Goal: Information Seeking & Learning: Find contact information

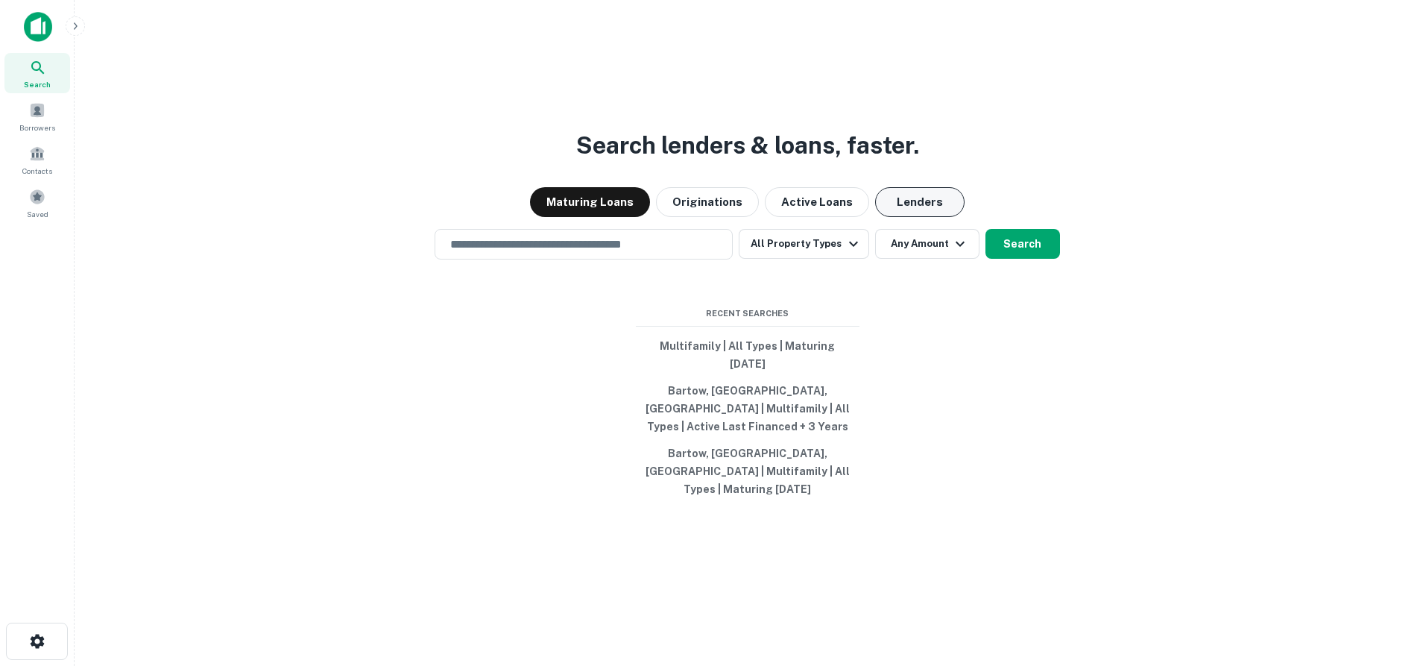
click at [918, 217] on button "Lenders" at bounding box center [919, 202] width 89 height 30
click at [499, 253] on input "text" at bounding box center [583, 244] width 285 height 17
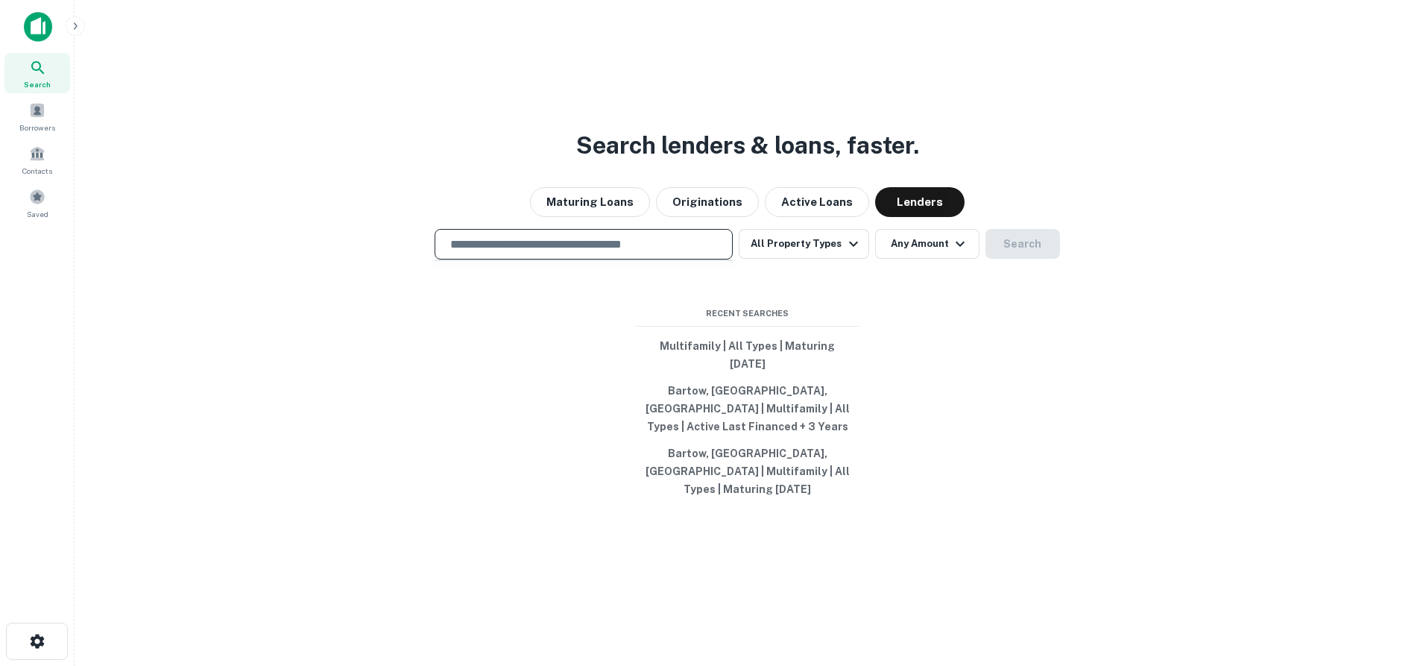
click at [502, 253] on input "text" at bounding box center [583, 244] width 285 height 17
type input "**********"
click at [1015, 259] on button "Search" at bounding box center [1022, 244] width 75 height 30
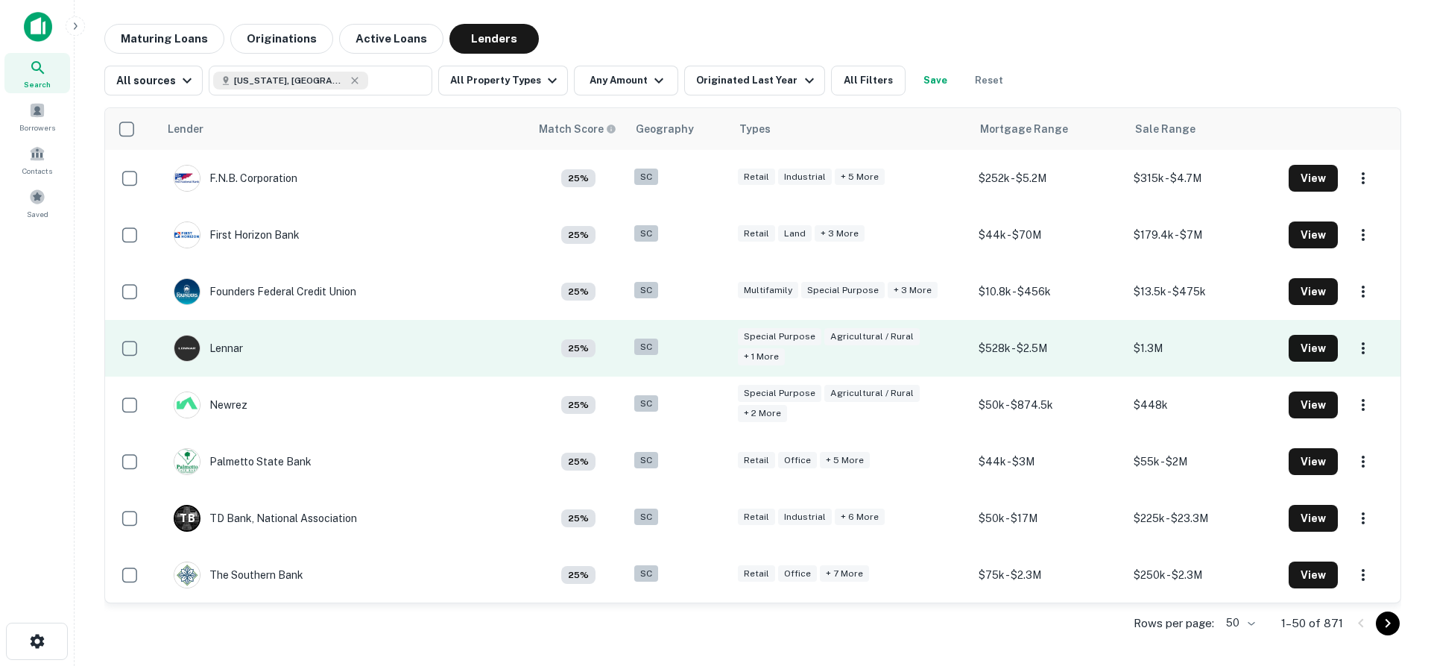
scroll to position [2390, 0]
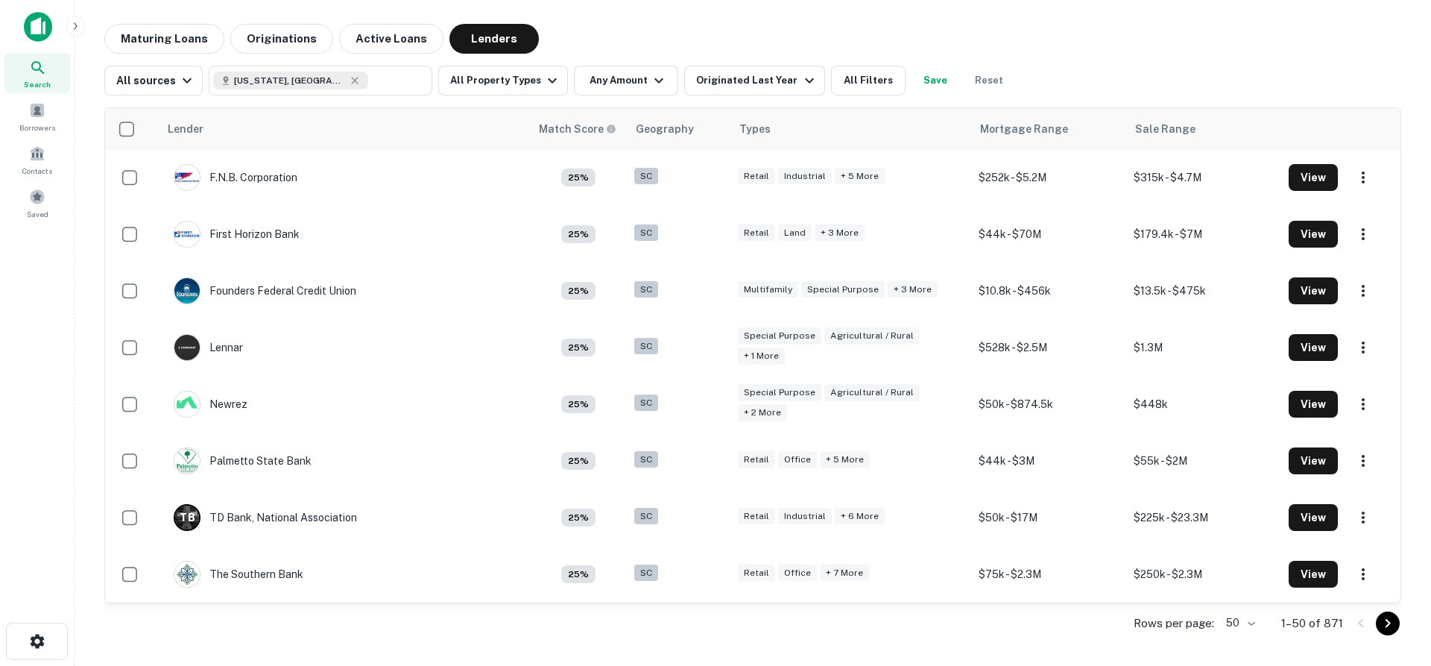
click at [1385, 624] on icon "Go to next page" at bounding box center [1388, 623] width 18 height 18
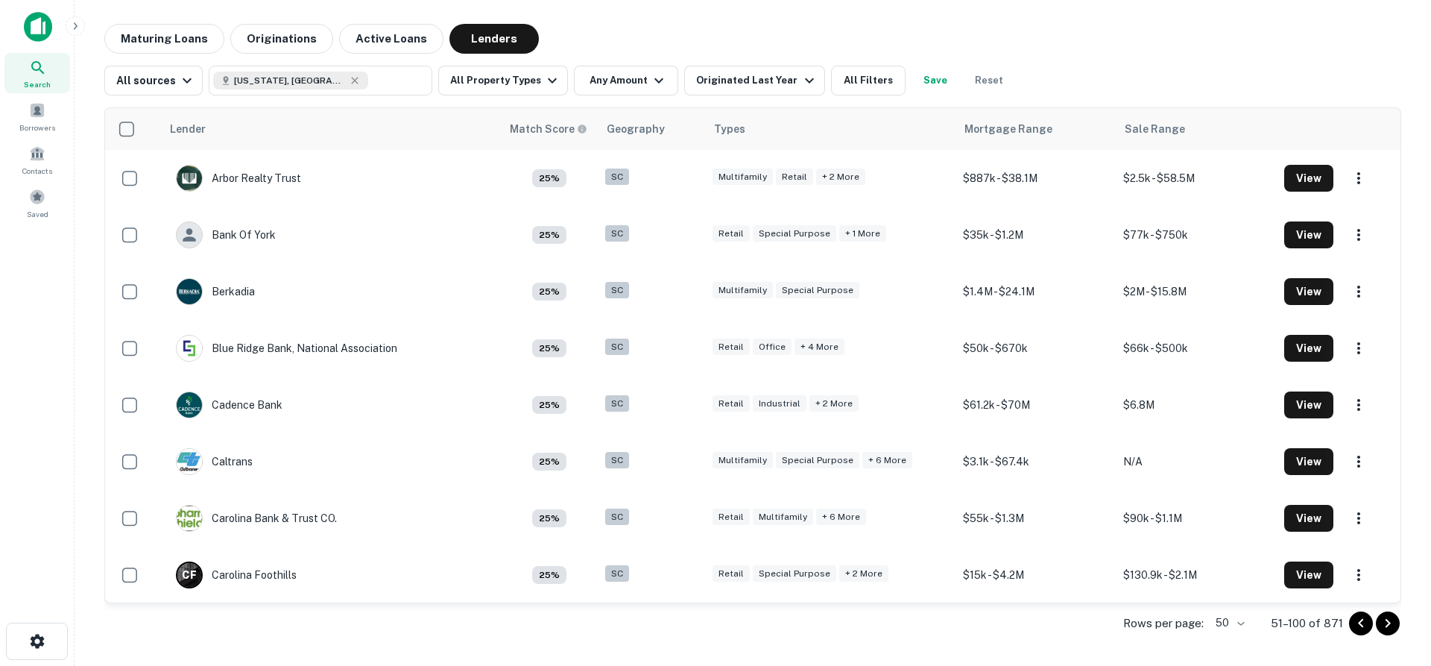
click at [1361, 627] on icon "Go to previous page" at bounding box center [1361, 623] width 18 height 18
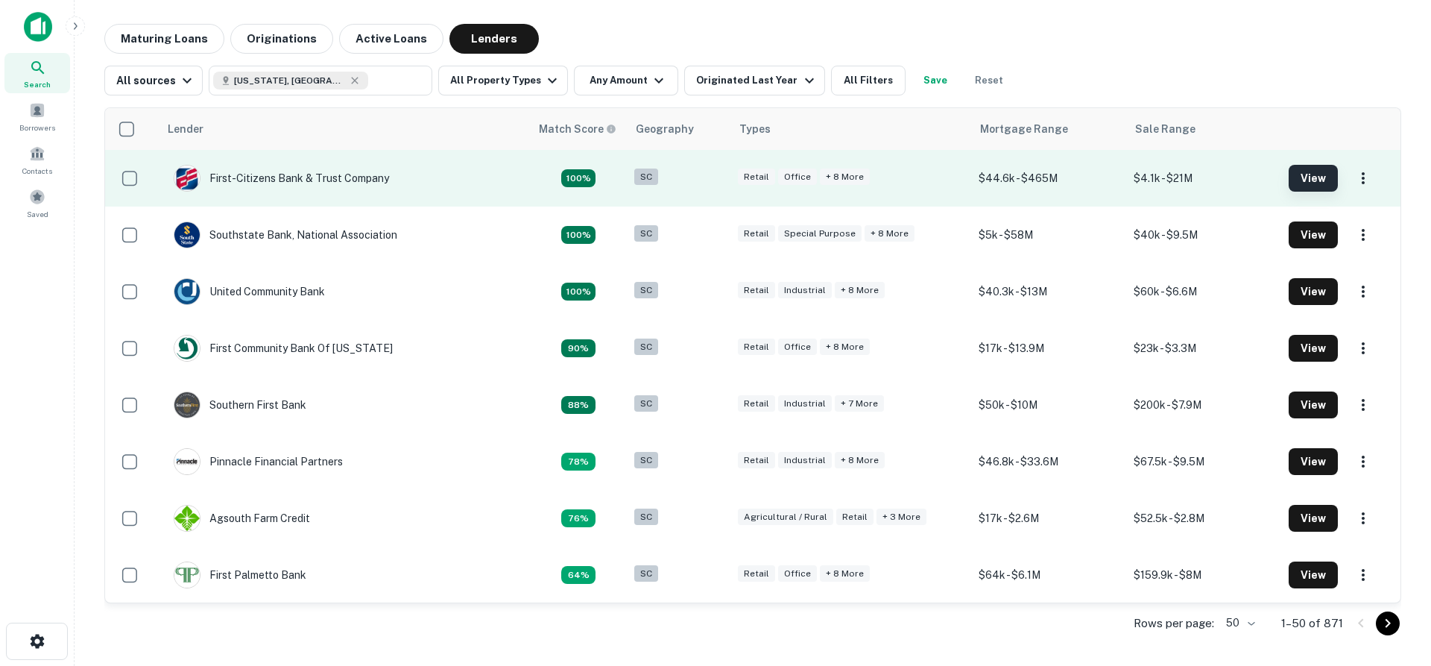
click at [1297, 169] on button "View" at bounding box center [1313, 178] width 49 height 27
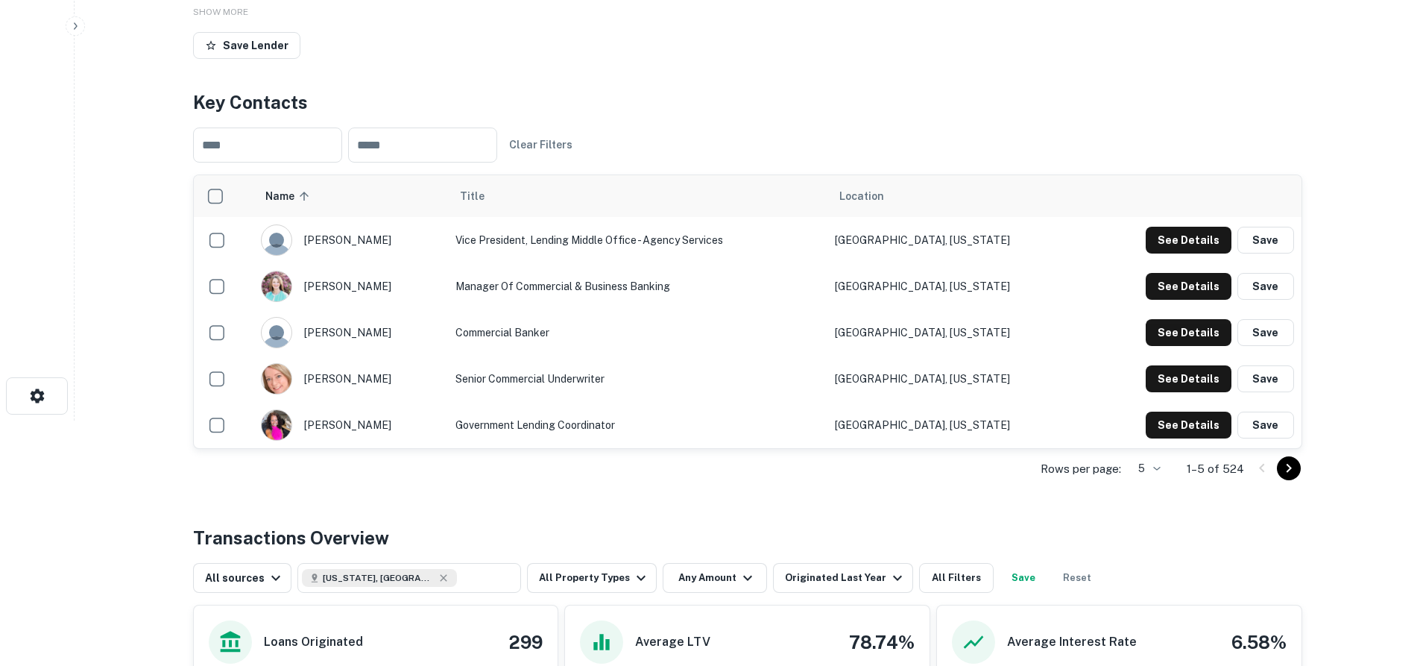
scroll to position [171, 0]
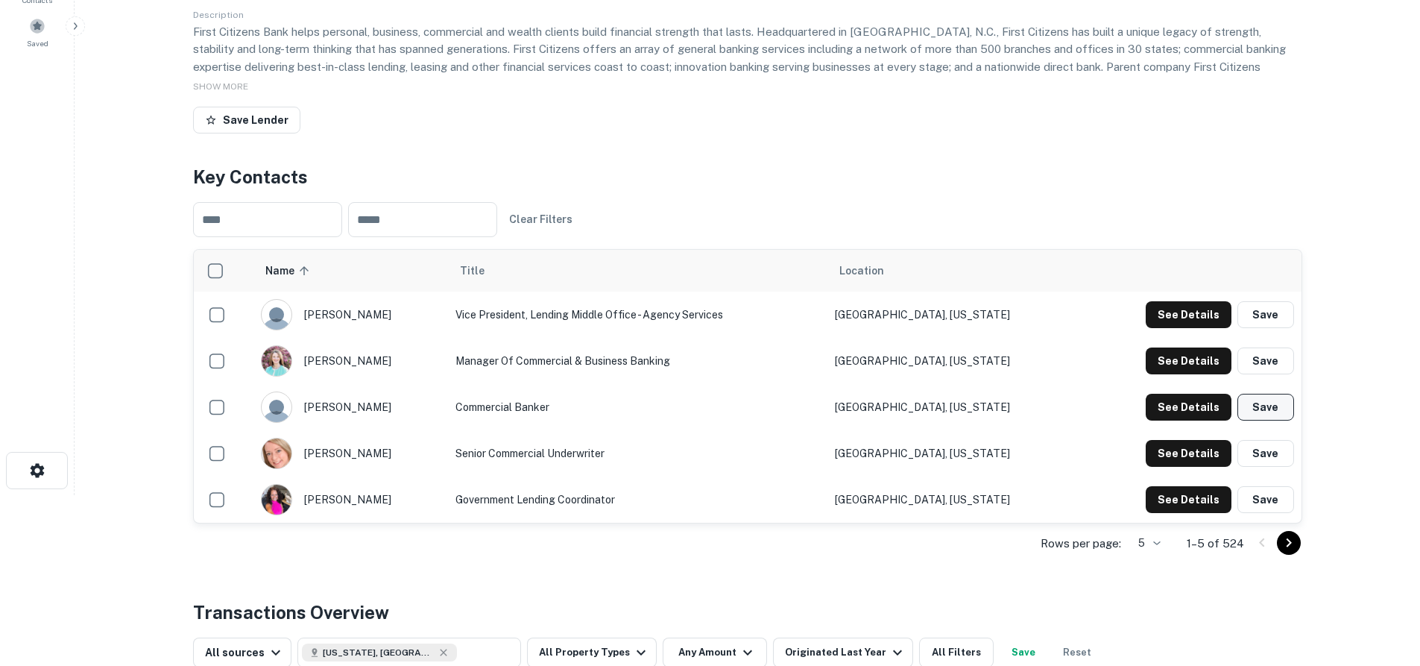
click at [1262, 407] on button "Save" at bounding box center [1265, 406] width 57 height 27
click at [1265, 361] on button "Save" at bounding box center [1265, 360] width 57 height 27
click at [211, 115] on icon "button" at bounding box center [211, 120] width 12 height 12
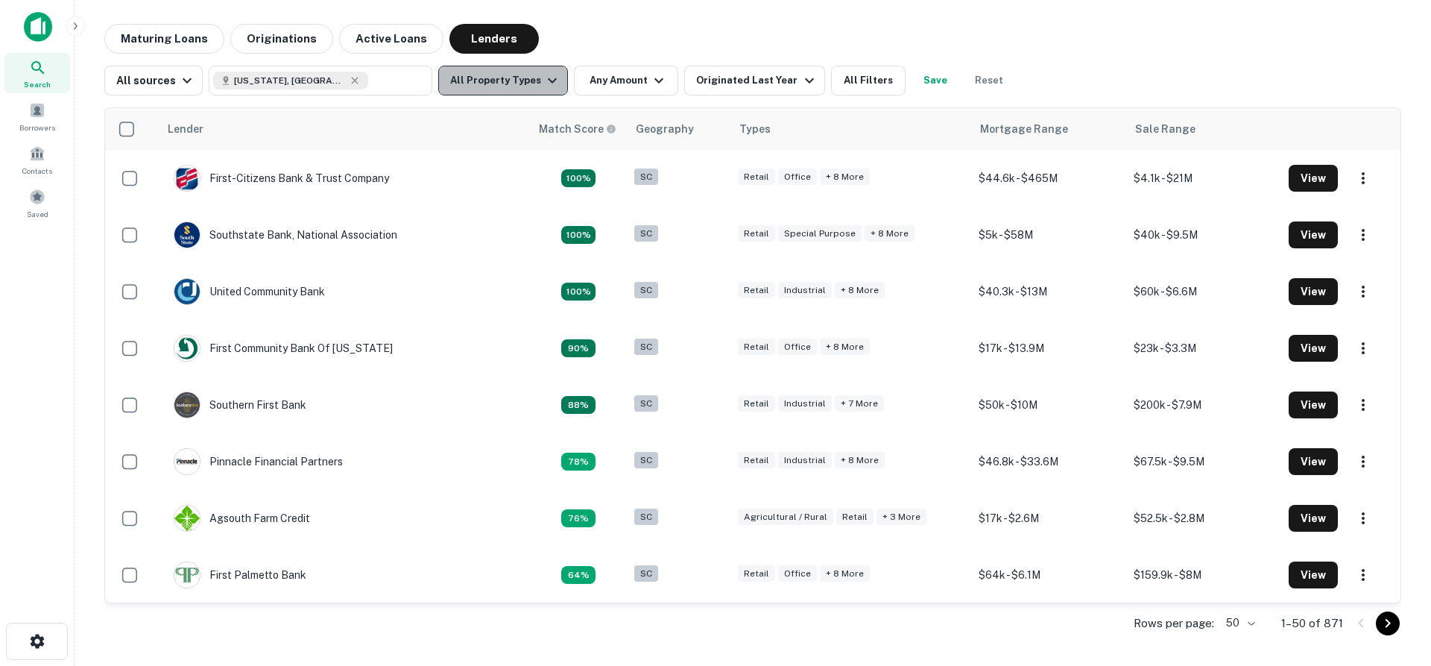
click at [543, 82] on icon "button" at bounding box center [552, 81] width 18 height 18
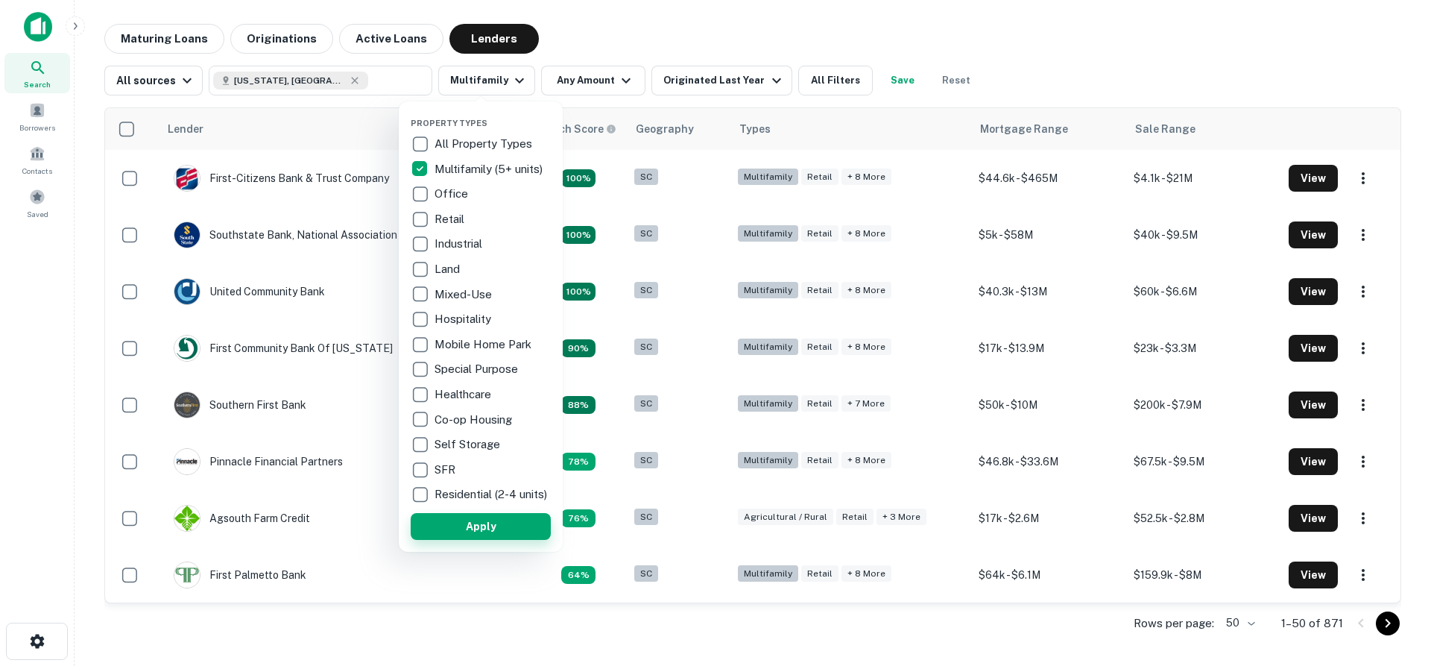
click at [482, 534] on button "Apply" at bounding box center [481, 526] width 140 height 27
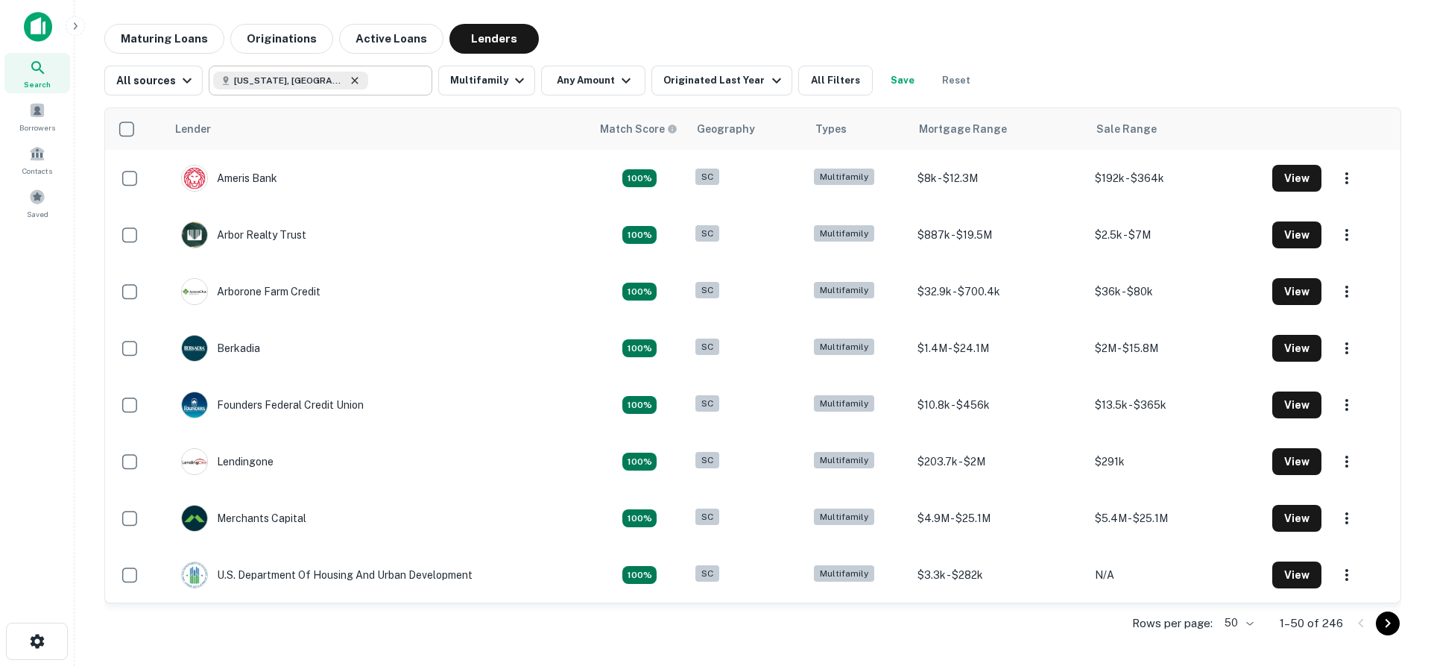
click at [352, 79] on icon at bounding box center [355, 80] width 7 height 7
type input "**********"
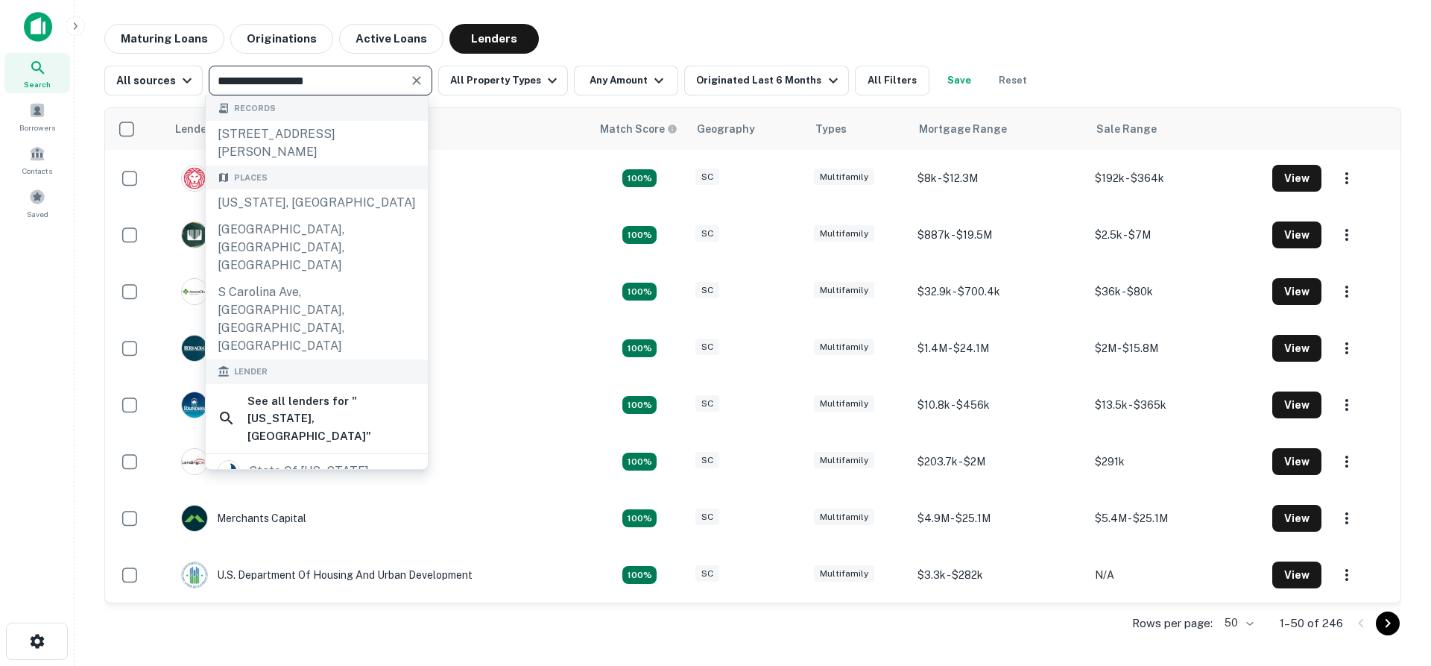
click at [419, 76] on icon "Clear" at bounding box center [416, 80] width 15 height 15
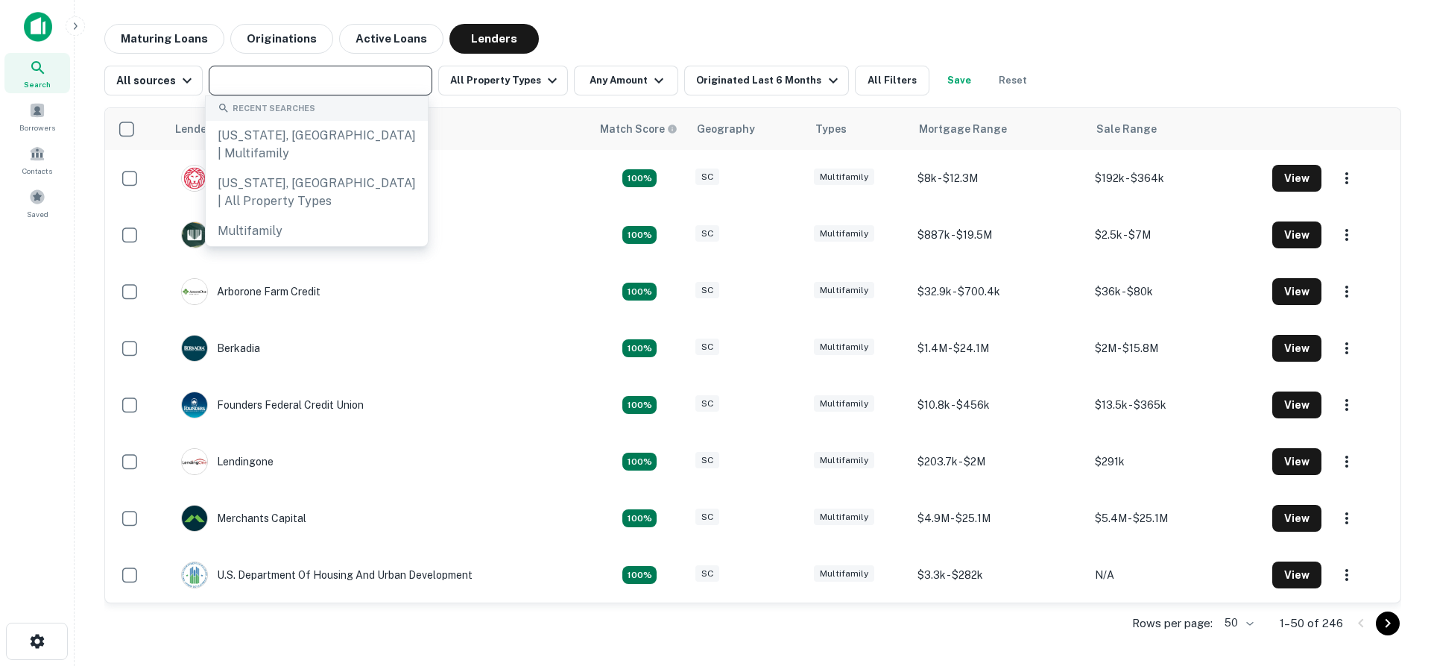
click at [348, 87] on input "text" at bounding box center [319, 80] width 212 height 21
click at [259, 77] on input "text" at bounding box center [319, 80] width 212 height 21
type input "*******"
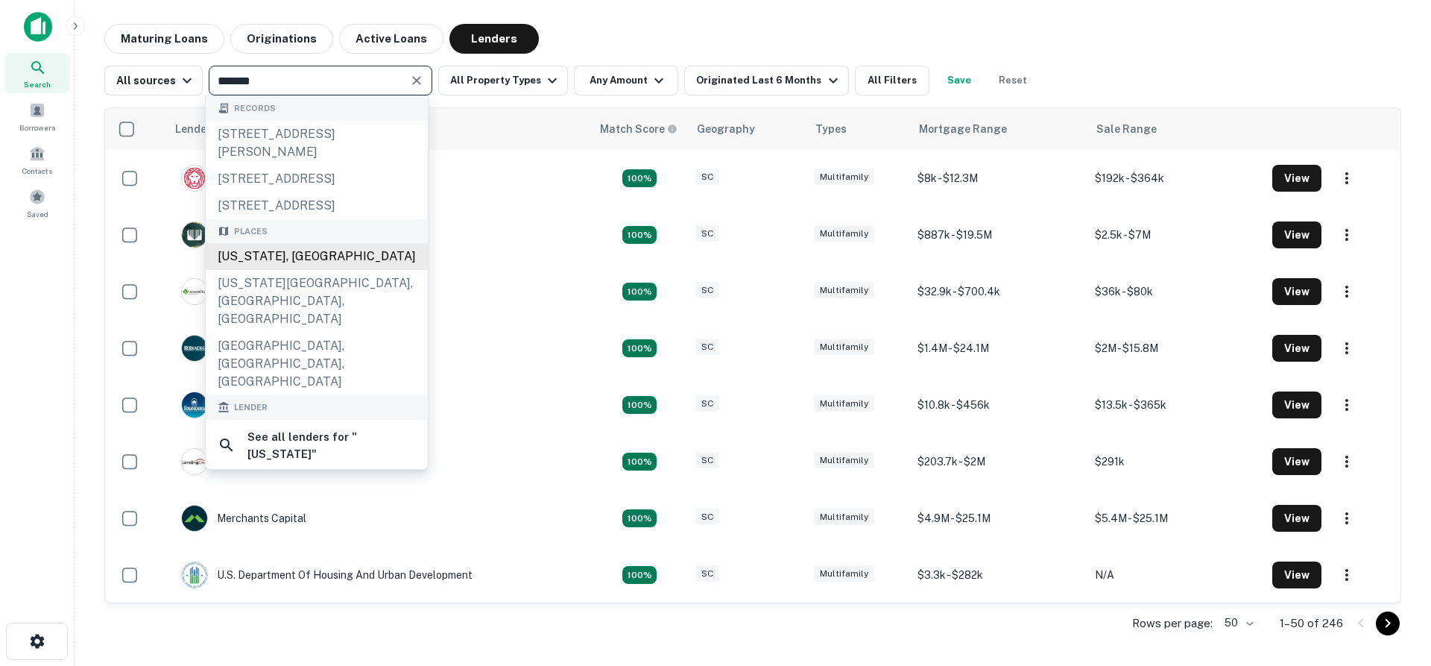
click at [284, 270] on div "[US_STATE], [GEOGRAPHIC_DATA]" at bounding box center [317, 256] width 222 height 27
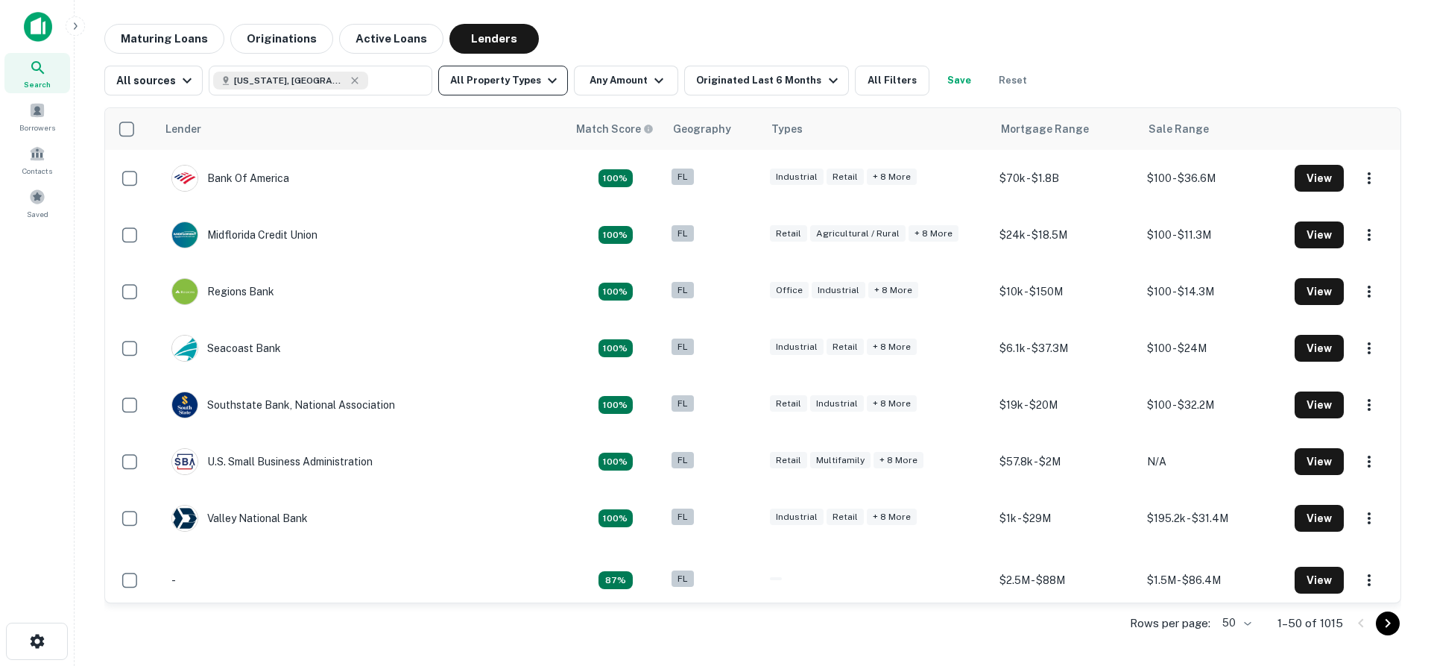
click at [546, 78] on icon "button" at bounding box center [552, 81] width 18 height 18
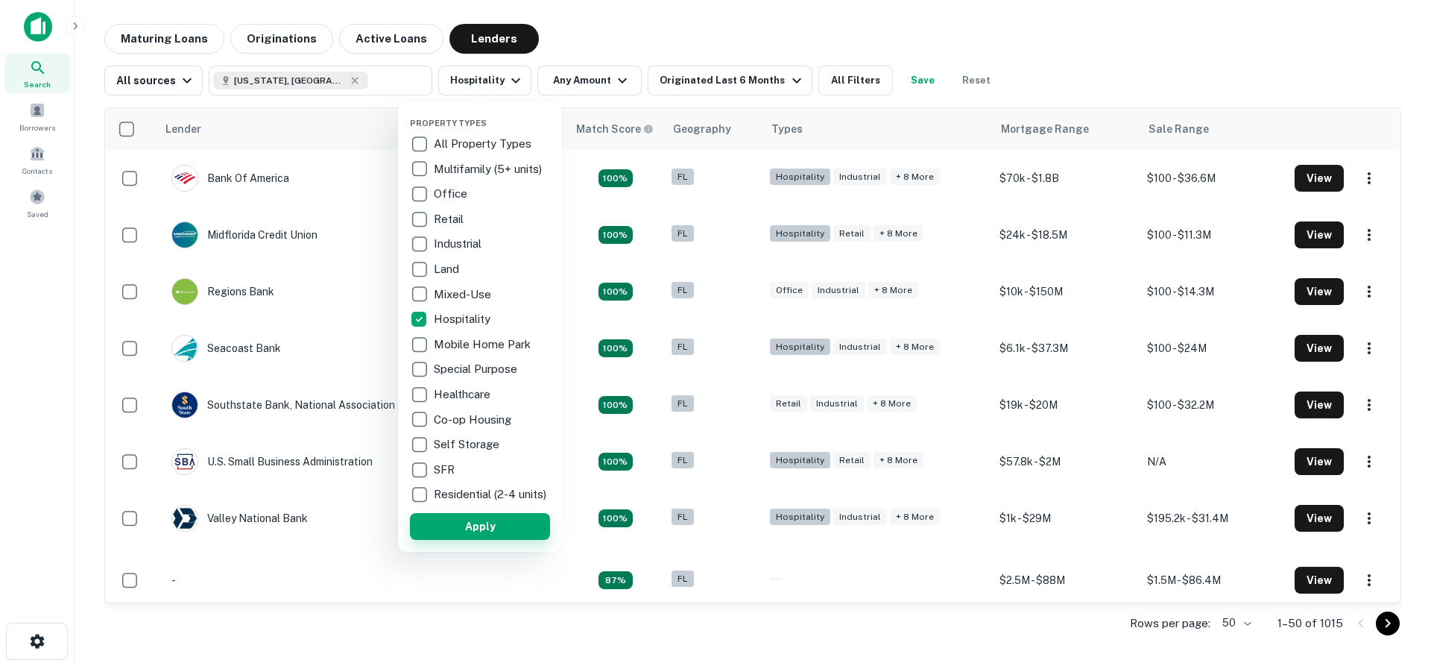
click at [461, 539] on button "Apply" at bounding box center [480, 526] width 140 height 27
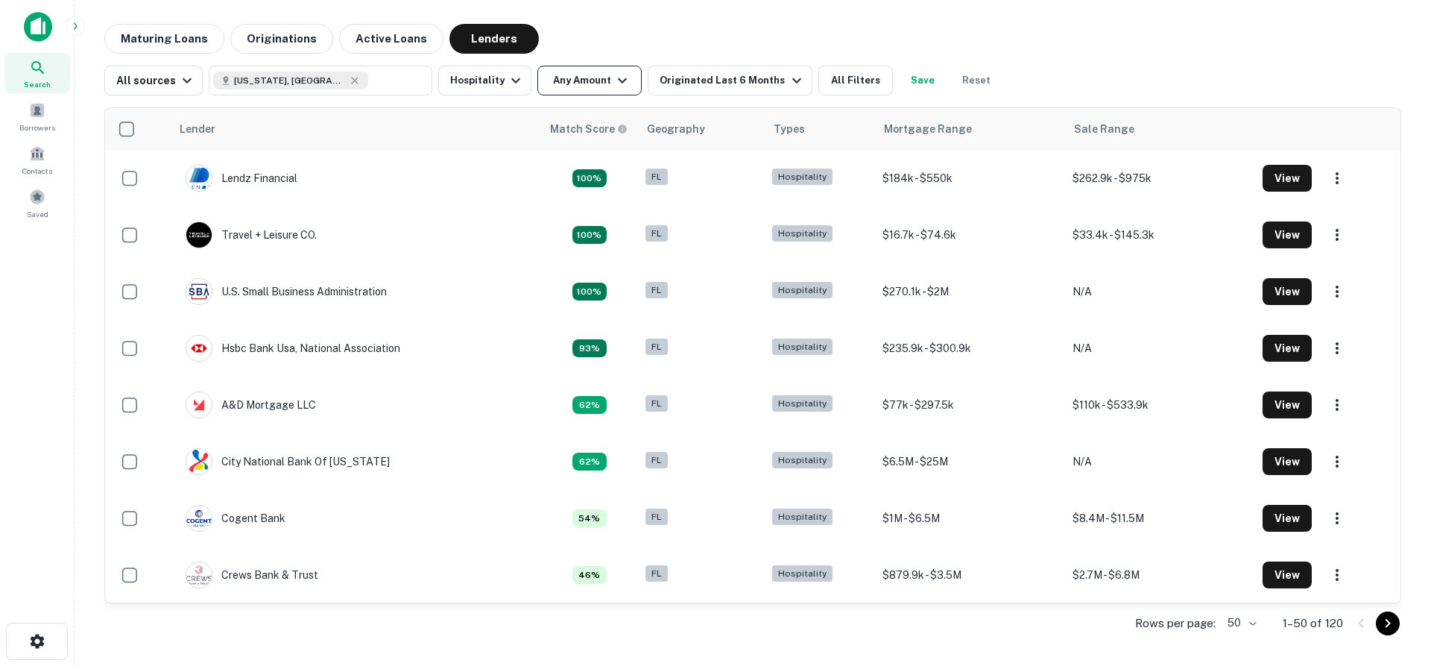
click at [619, 77] on icon "button" at bounding box center [622, 81] width 18 height 18
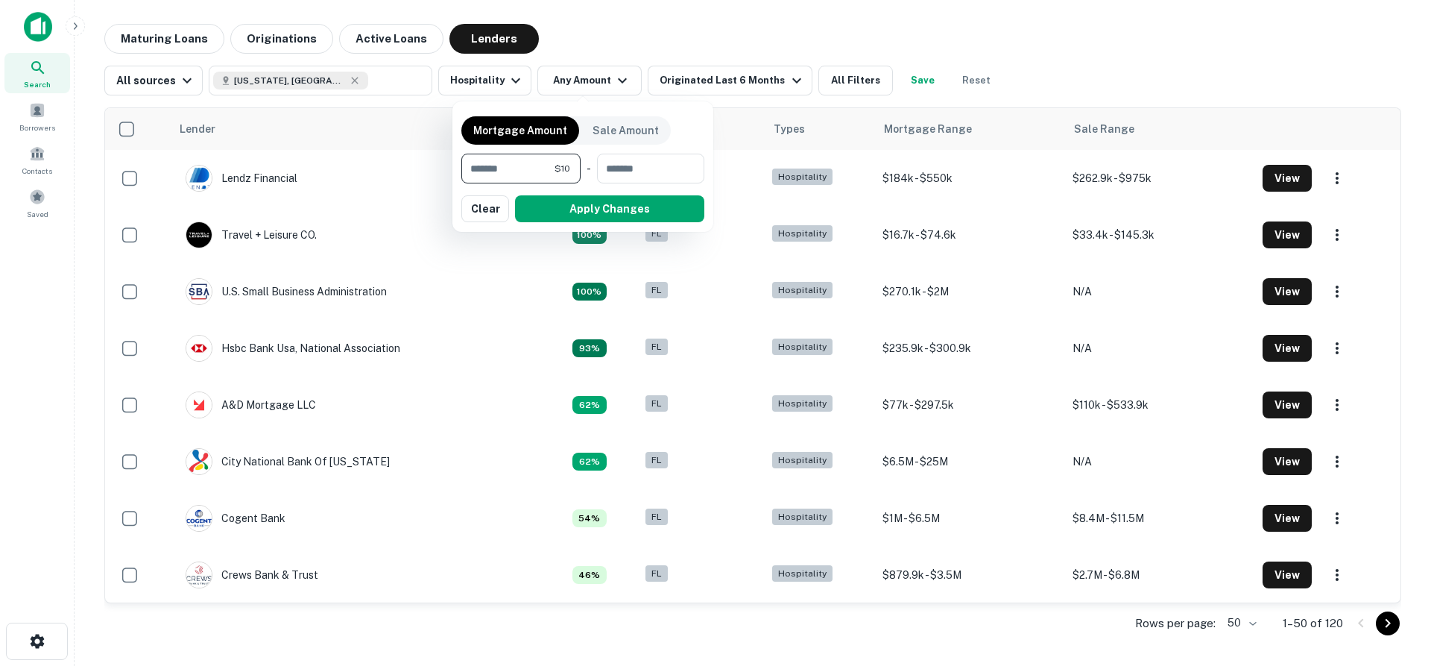
type input "*"
type input "*******"
click at [580, 200] on button "Apply Changes" at bounding box center [609, 208] width 189 height 27
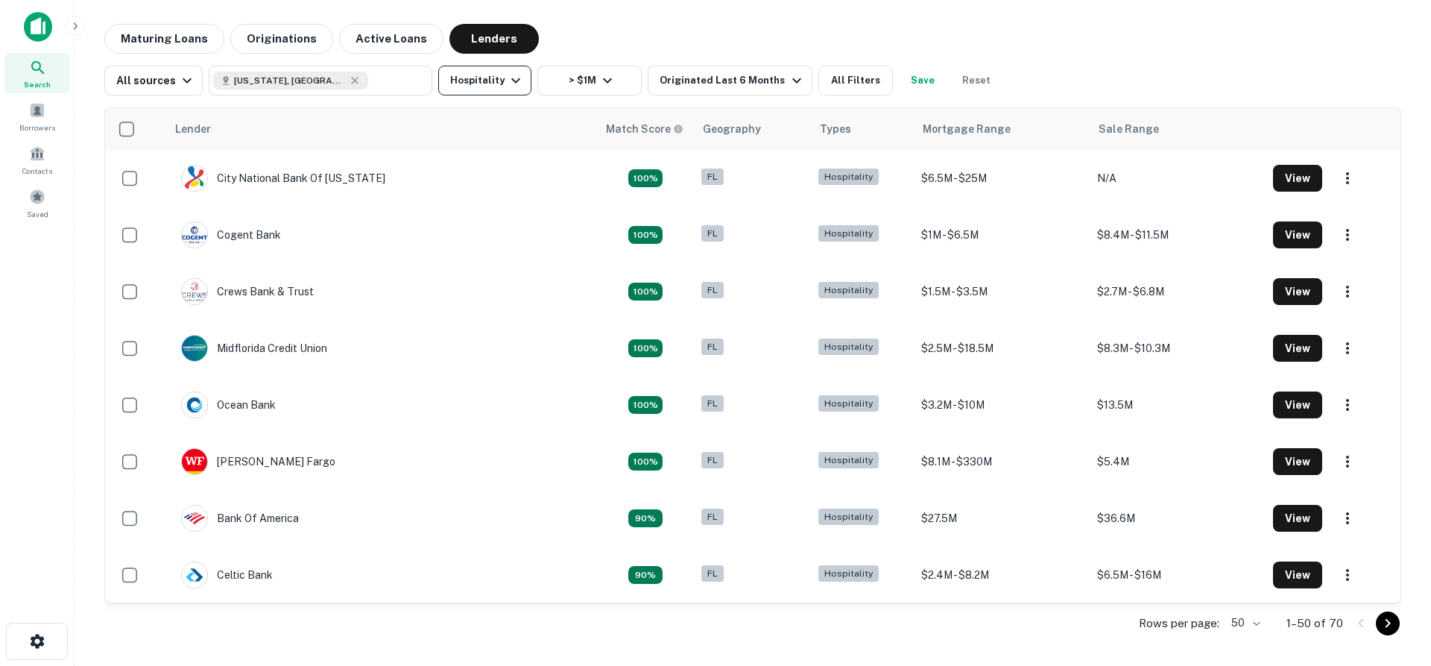
click at [507, 82] on icon "button" at bounding box center [516, 81] width 18 height 18
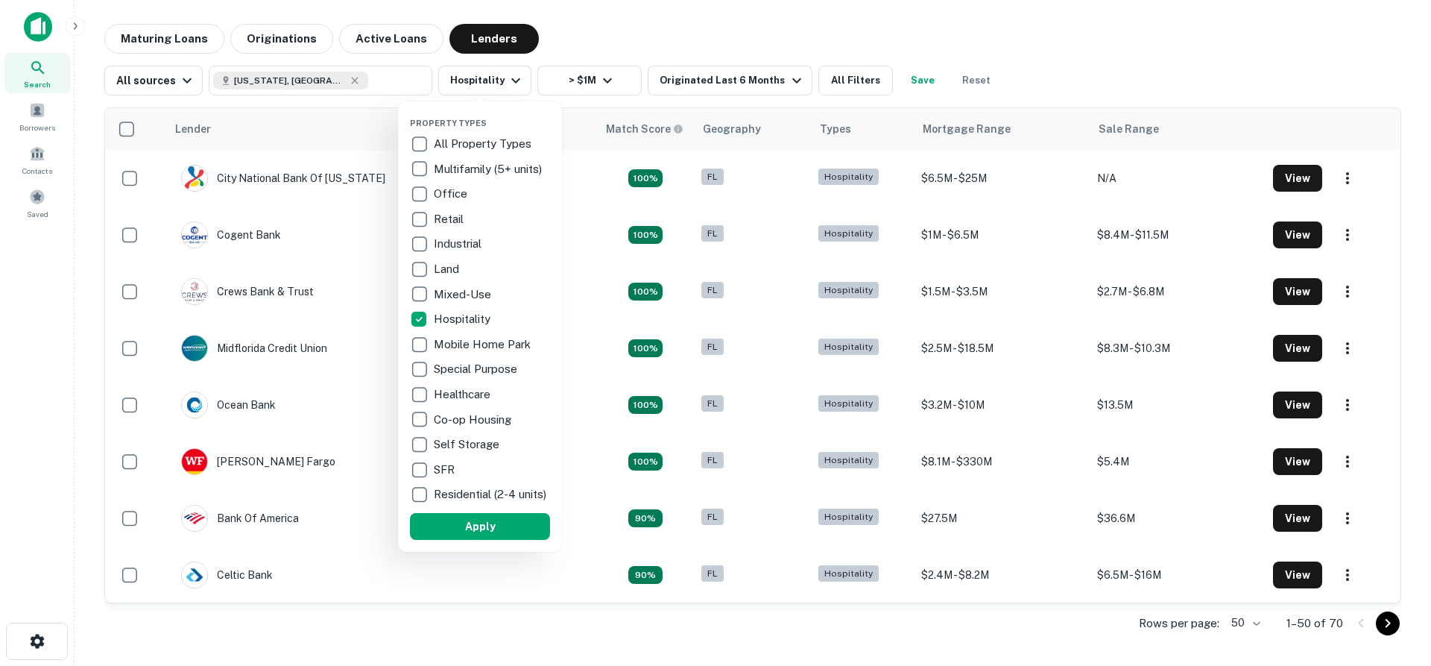
click at [292, 77] on div at bounding box center [715, 333] width 1431 height 666
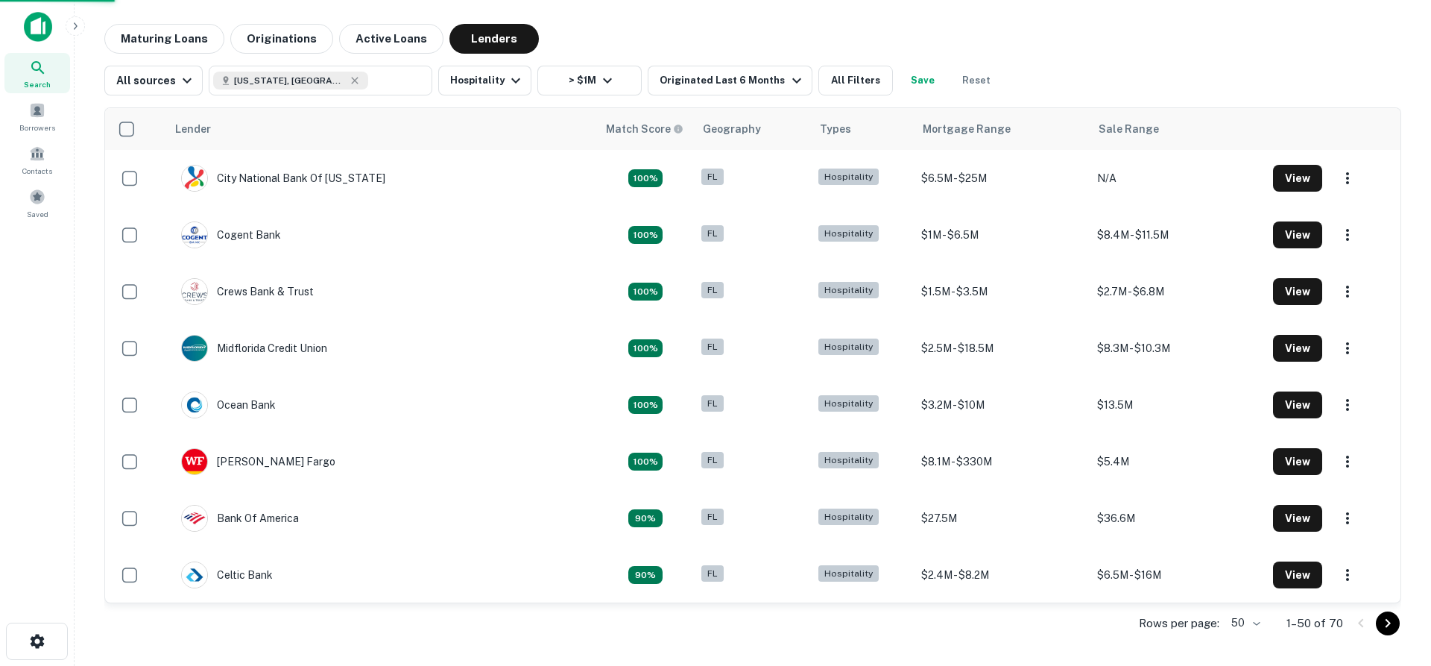
click at [288, 82] on div at bounding box center [715, 333] width 1431 height 666
click at [294, 82] on div "Property Types All Property Types Multifamily (5+ units) Office Retail Industri…" at bounding box center [715, 333] width 1431 height 666
click at [294, 76] on div "Property Types All Property Types Multifamily (5+ units) Office Retail Industri…" at bounding box center [715, 333] width 1431 height 666
click at [315, 86] on div "Property Types All Property Types Multifamily (5+ units) Office Retail Industri…" at bounding box center [715, 333] width 1431 height 666
click at [319, 89] on div "Property Types All Property Types Multifamily (5+ units) Office Retail Industri…" at bounding box center [715, 333] width 1431 height 666
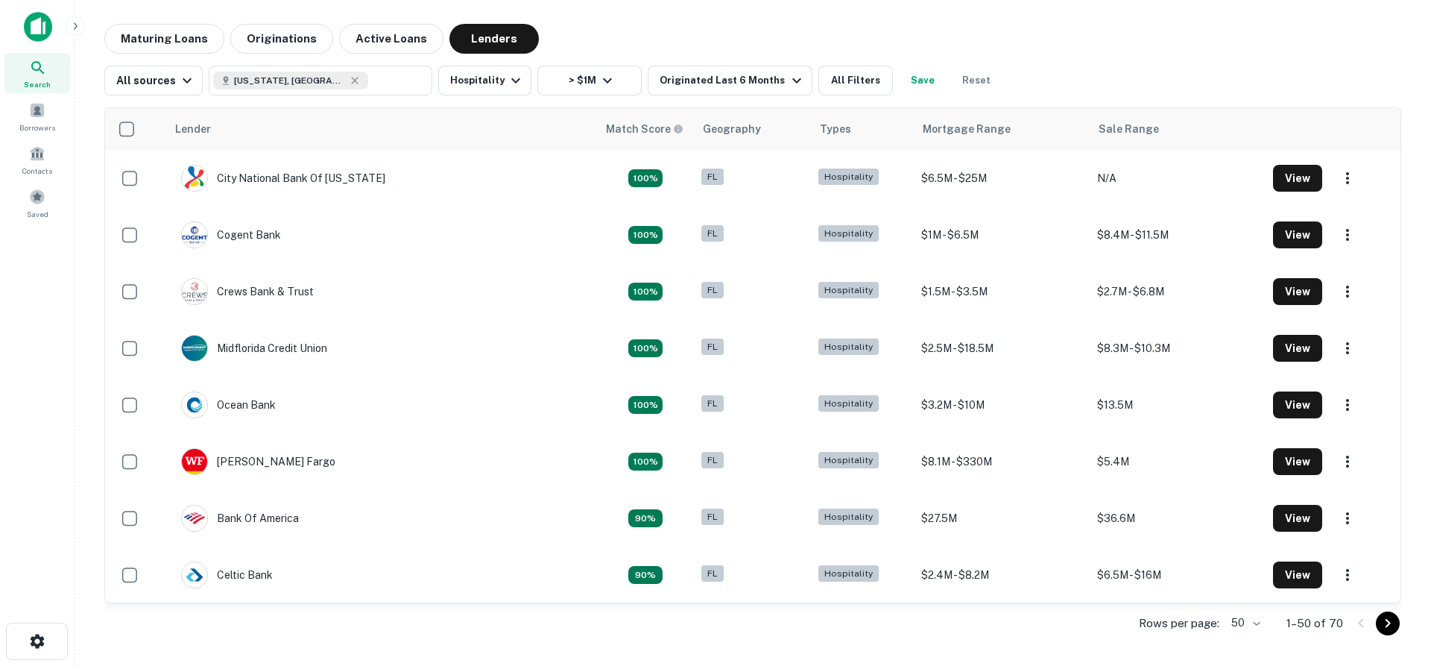
click at [323, 86] on div "Property Types All Property Types Multifamily (5+ units) Office Retail Industri…" at bounding box center [715, 333] width 1431 height 666
click at [297, 82] on div "Property Types All Property Types Multifamily (5+ units) Office Retail Industri…" at bounding box center [715, 333] width 1431 height 666
drag, startPoint x: 297, startPoint y: 82, endPoint x: 416, endPoint y: 137, distance: 130.7
click at [321, 90] on div "Property Types All Property Types Multifamily (5+ units) Office Retail Industri…" at bounding box center [715, 333] width 1431 height 666
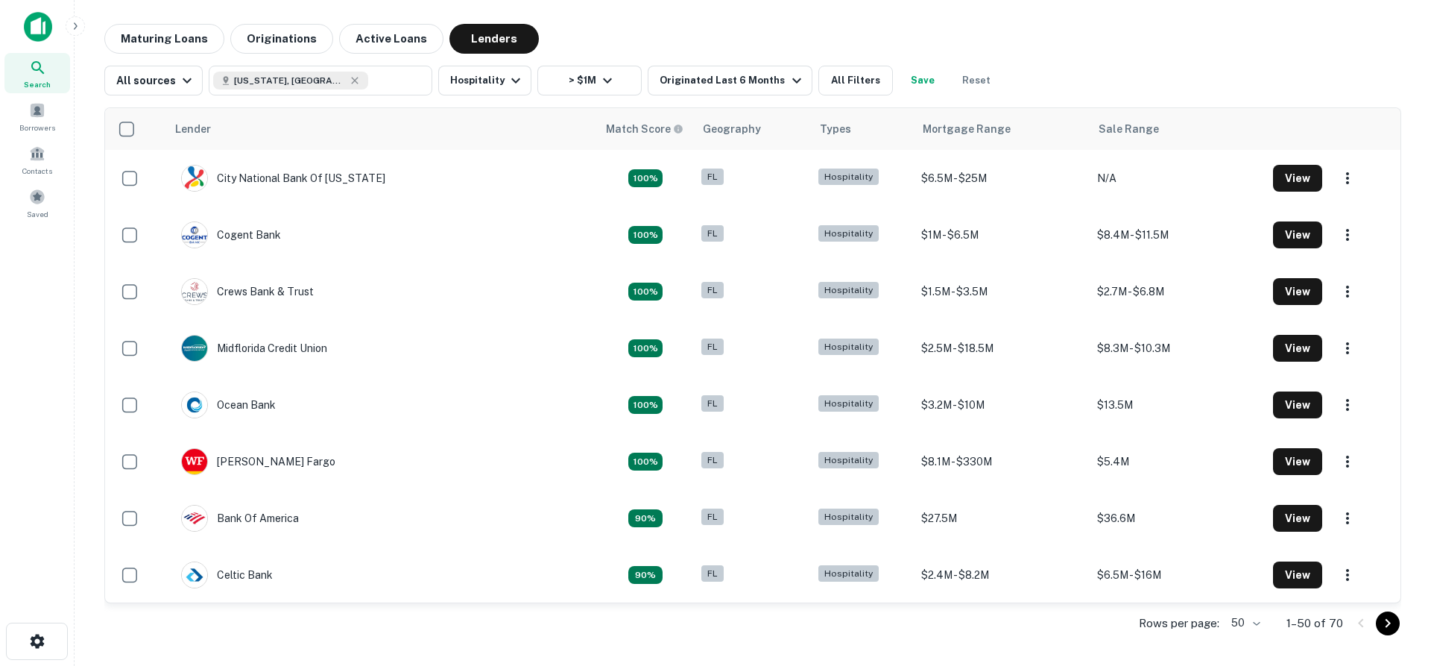
click at [386, 204] on div "Property Types All Property Types Multifamily (5+ units) Office Retail Industri…" at bounding box center [715, 333] width 1431 height 666
drag, startPoint x: 345, startPoint y: 195, endPoint x: 335, endPoint y: 186, distance: 12.7
click at [339, 191] on div "Property Types All Property Types Multifamily (5+ units) Office Retail Industri…" at bounding box center [715, 333] width 1431 height 666
click at [335, 186] on div "Property Types All Property Types Multifamily (5+ units) Office Retail Industri…" at bounding box center [715, 333] width 1431 height 666
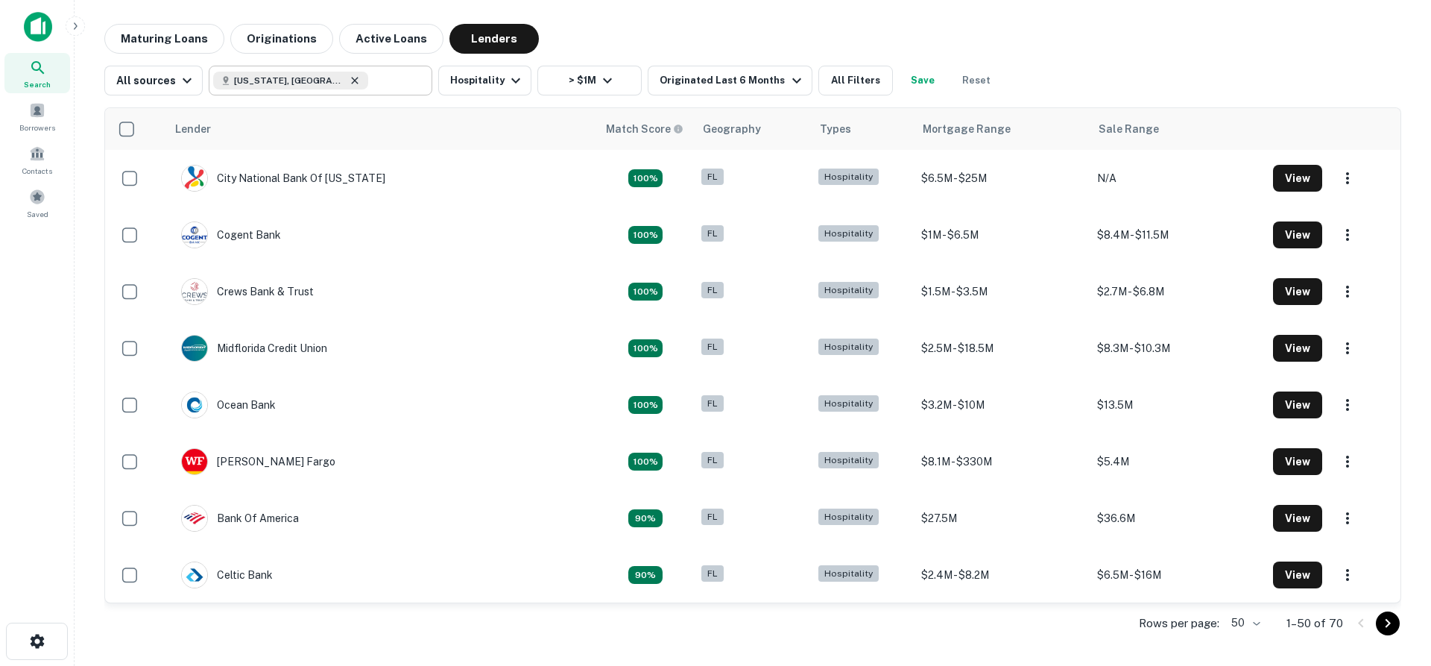
click at [349, 78] on icon at bounding box center [355, 81] width 12 height 12
type input "**********"
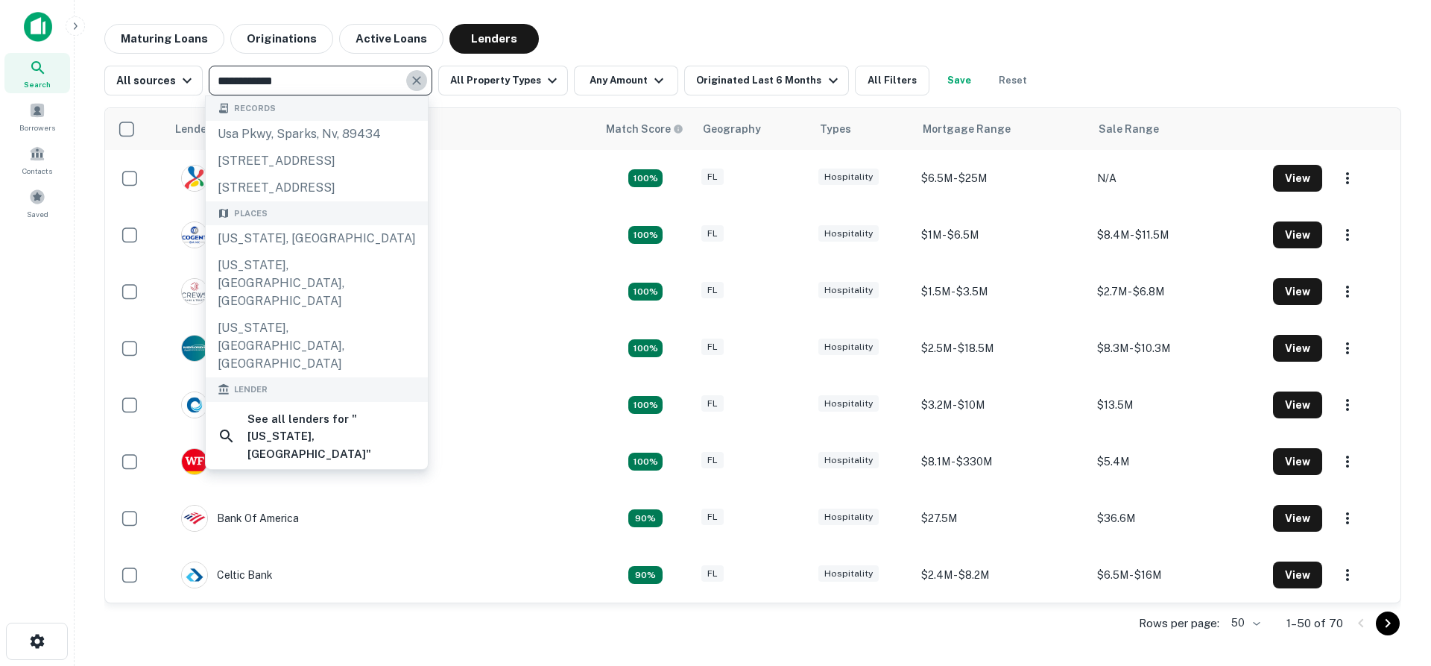
click at [409, 76] on icon "Clear" at bounding box center [416, 80] width 15 height 15
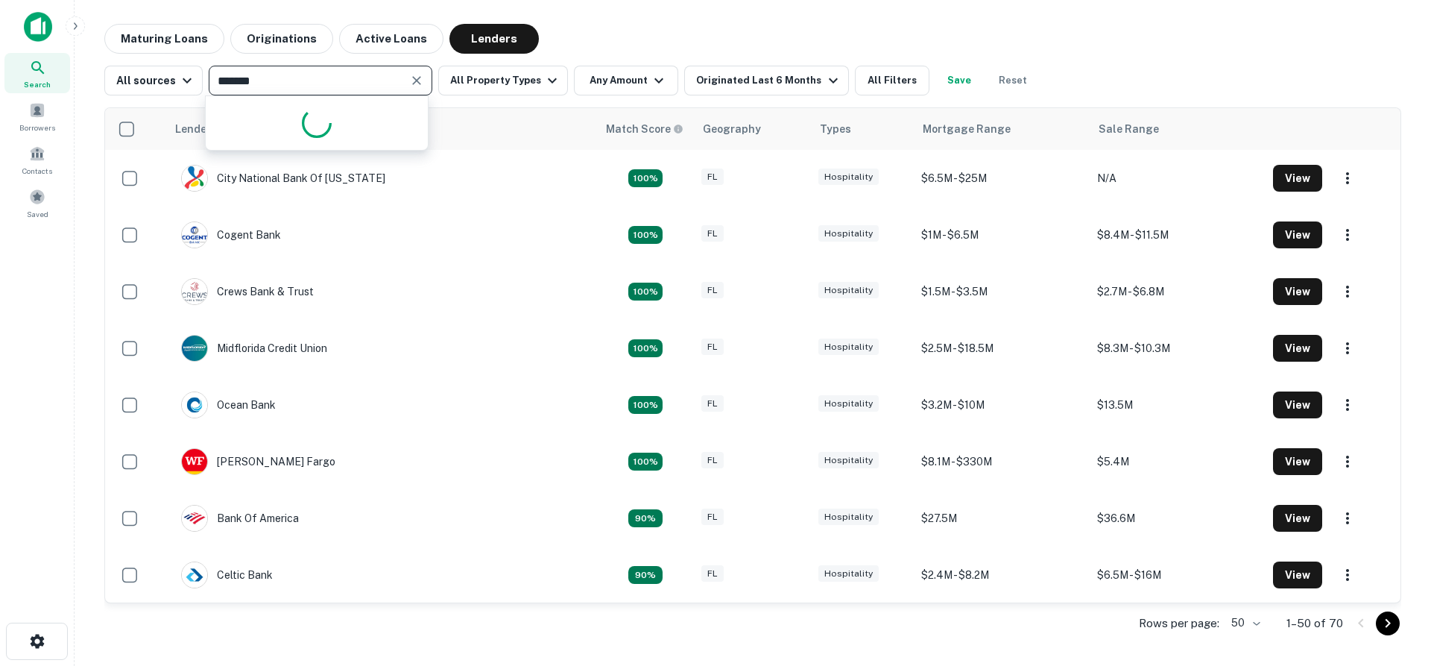
type input "********"
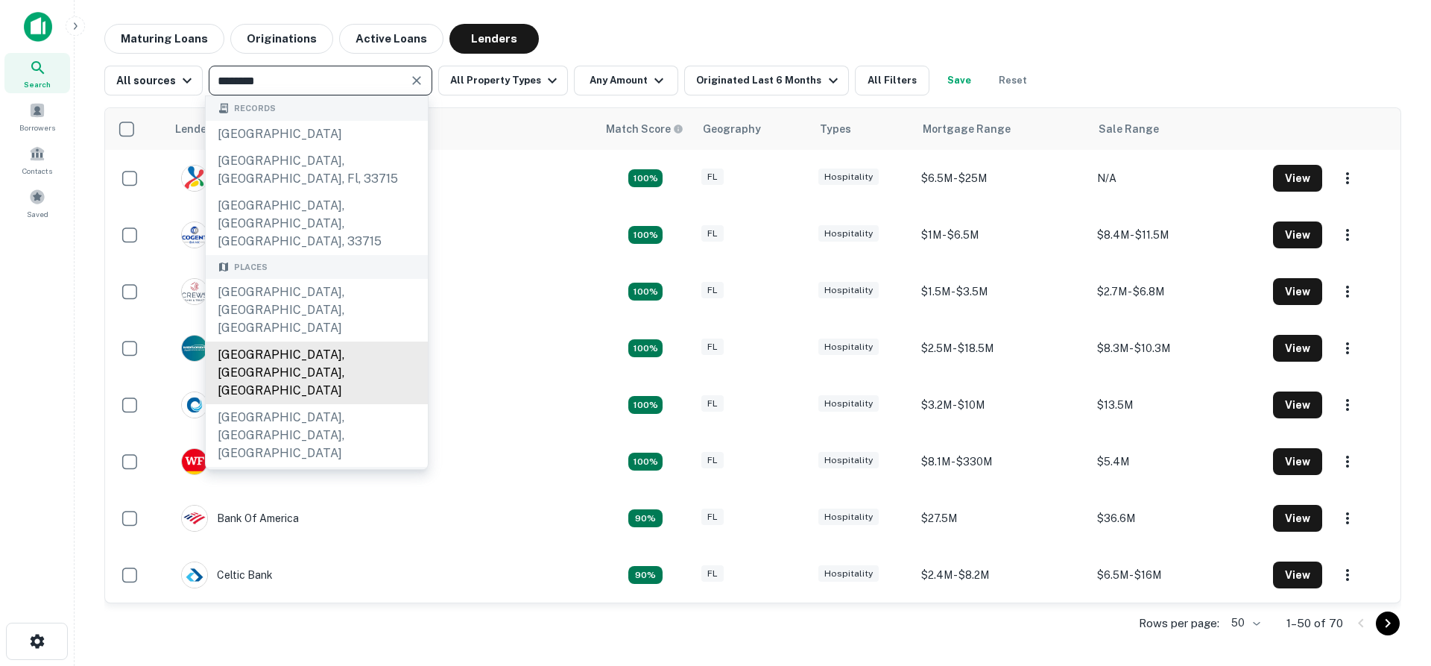
click at [279, 341] on div "[GEOGRAPHIC_DATA], [GEOGRAPHIC_DATA], [GEOGRAPHIC_DATA]" at bounding box center [317, 372] width 222 height 63
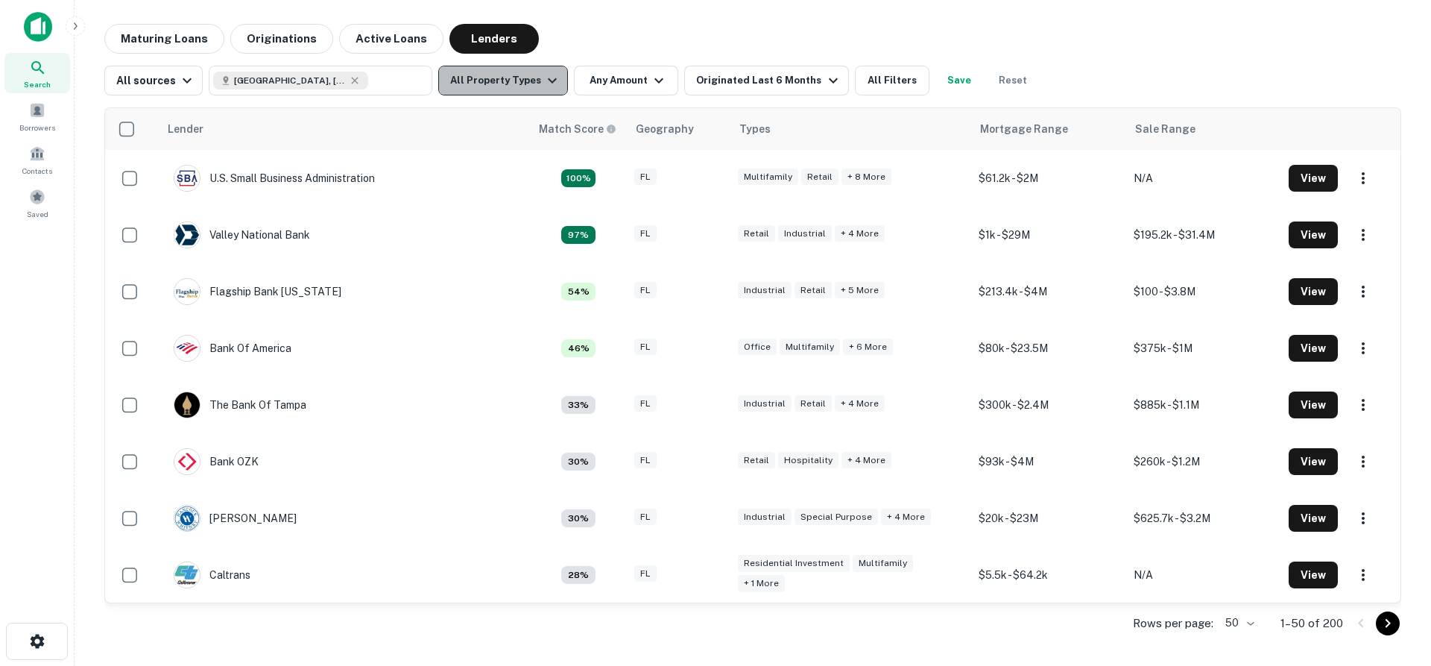
click at [543, 77] on icon "button" at bounding box center [552, 81] width 18 height 18
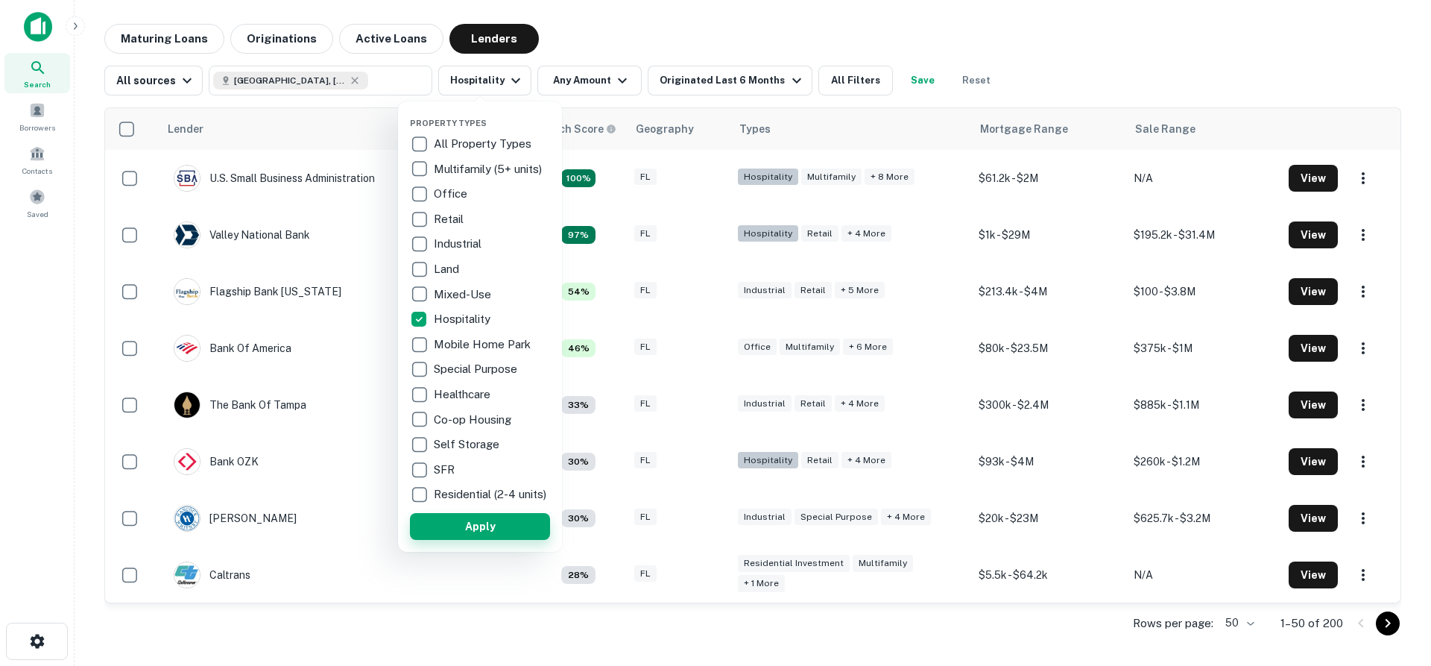
click at [487, 536] on button "Apply" at bounding box center [480, 526] width 140 height 27
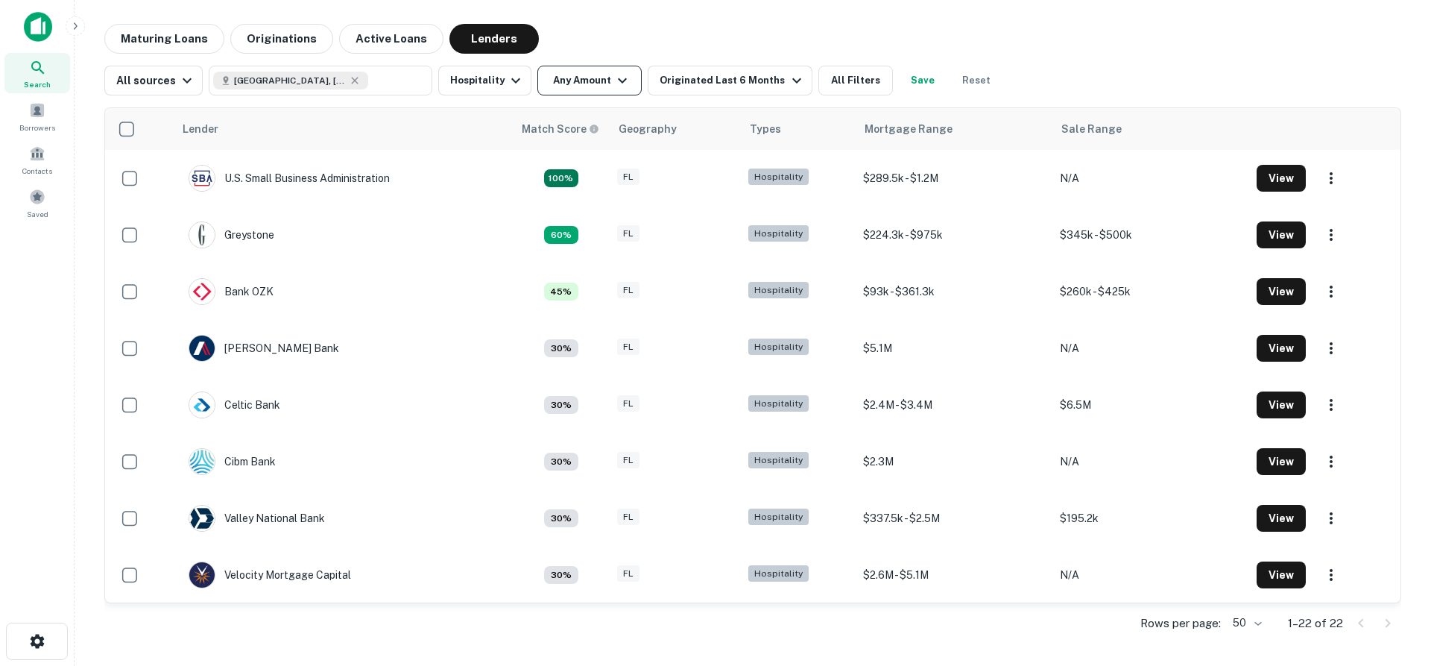
click at [617, 72] on icon "button" at bounding box center [622, 81] width 18 height 18
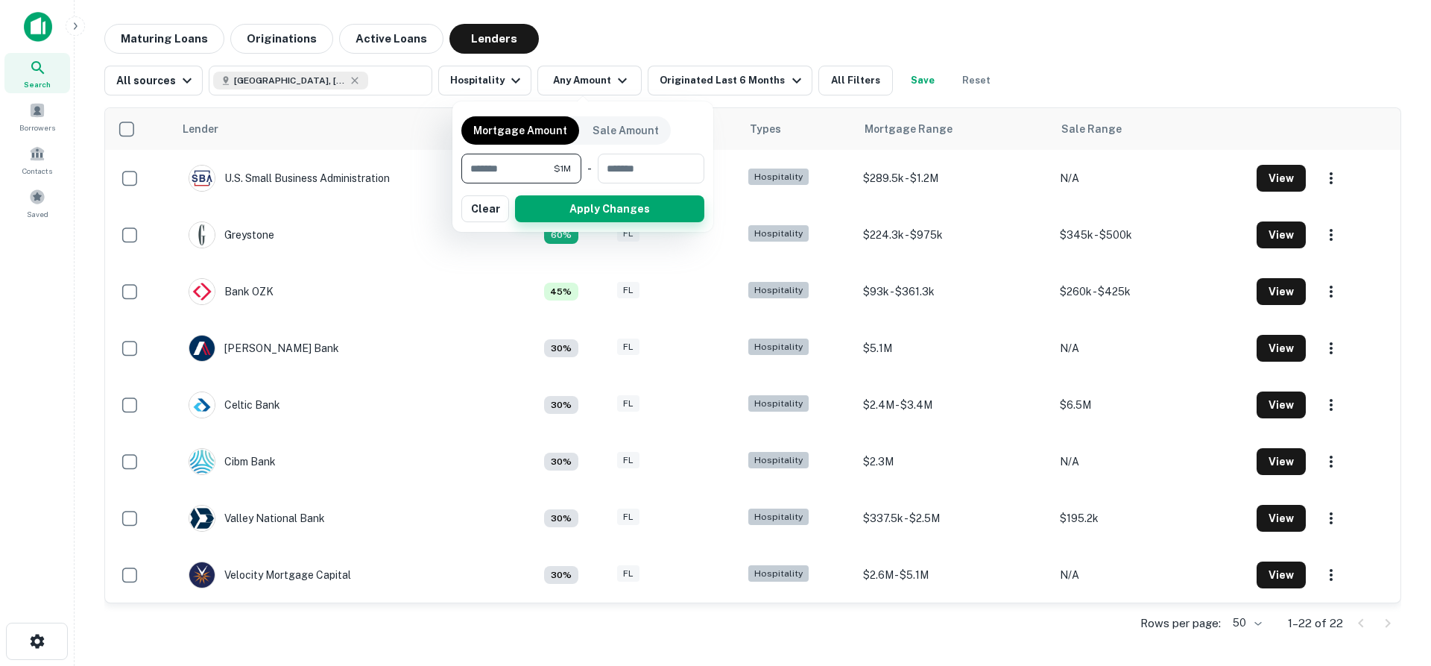
type input "*******"
click at [546, 209] on button "Apply Changes" at bounding box center [609, 208] width 189 height 27
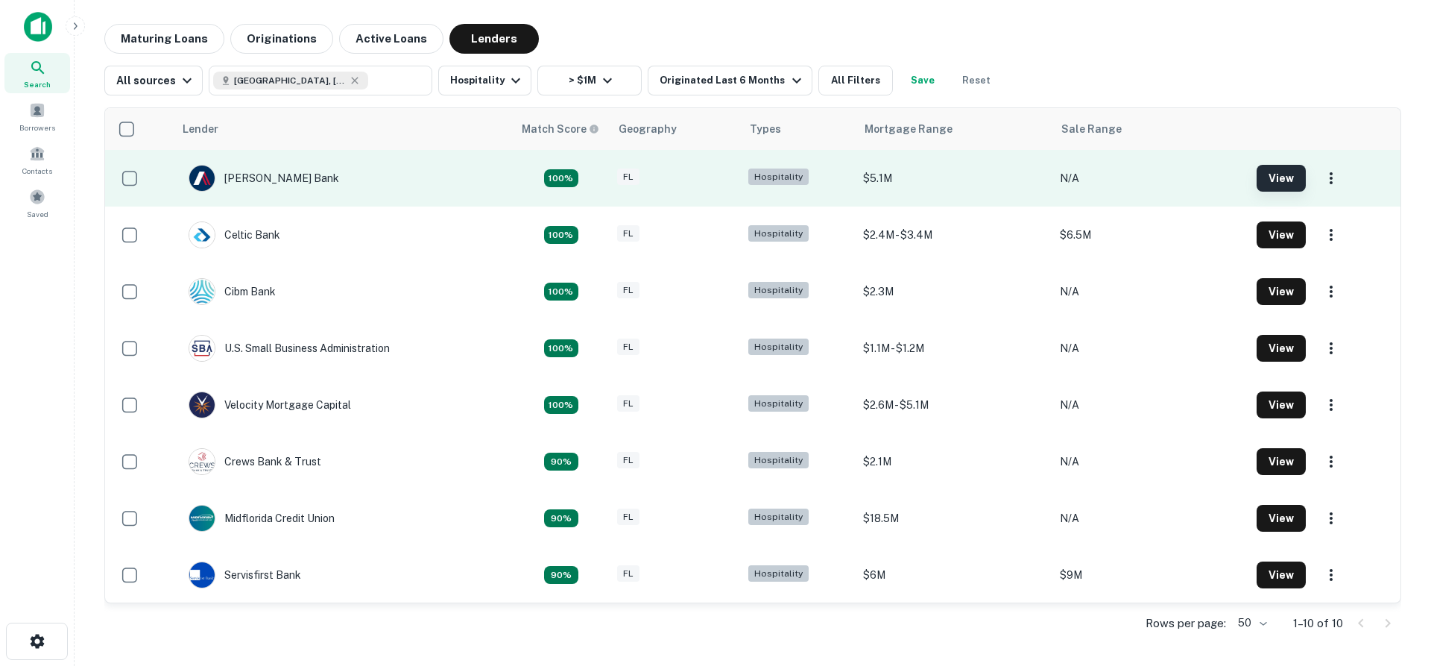
click at [1271, 174] on button "View" at bounding box center [1281, 178] width 49 height 27
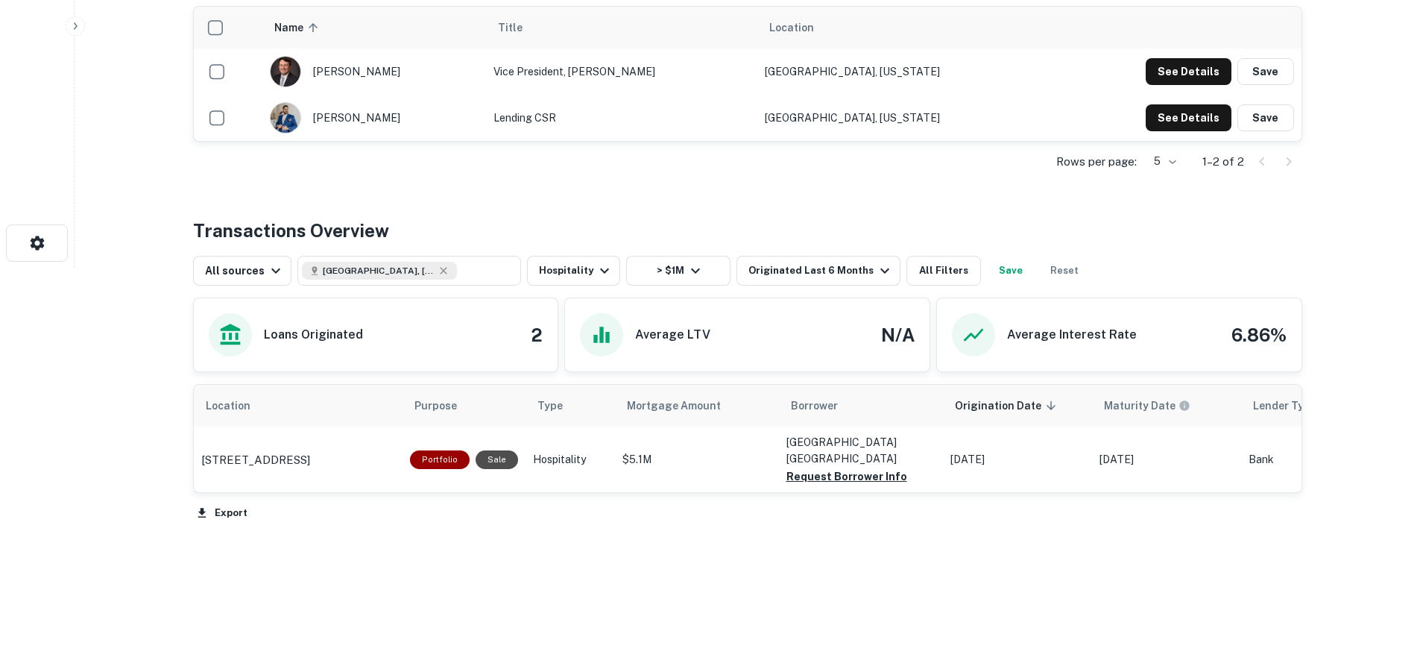
scroll to position [399, 0]
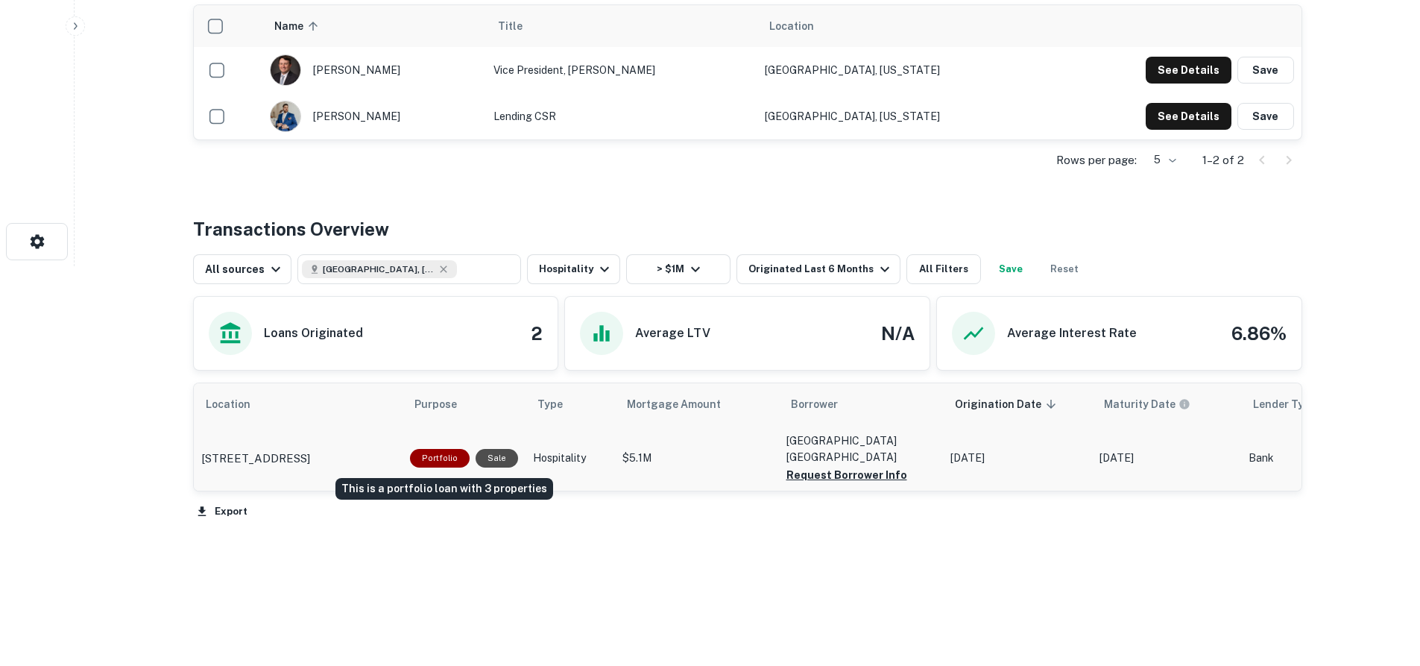
click at [440, 455] on div "Portfolio" at bounding box center [440, 458] width 60 height 19
click at [310, 450] on p "[STREET_ADDRESS]" at bounding box center [255, 458] width 109 height 18
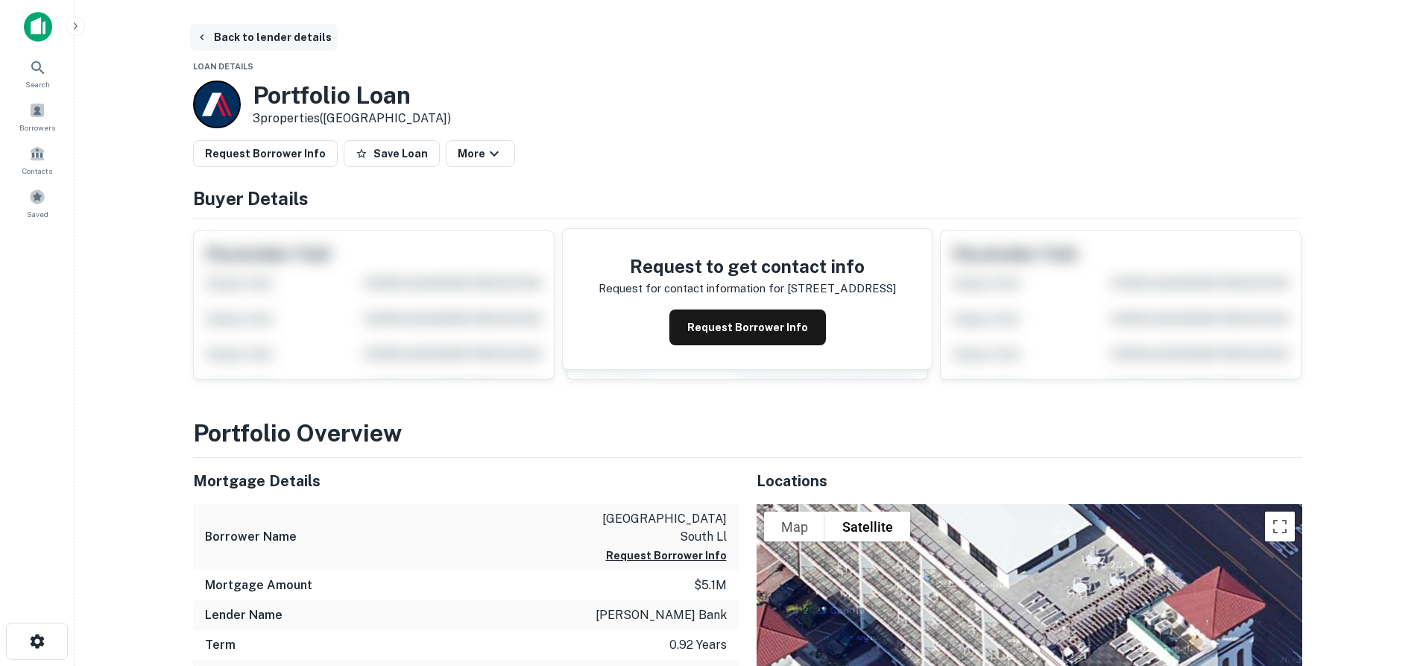
click at [227, 32] on button "Back to lender details" at bounding box center [264, 37] width 148 height 27
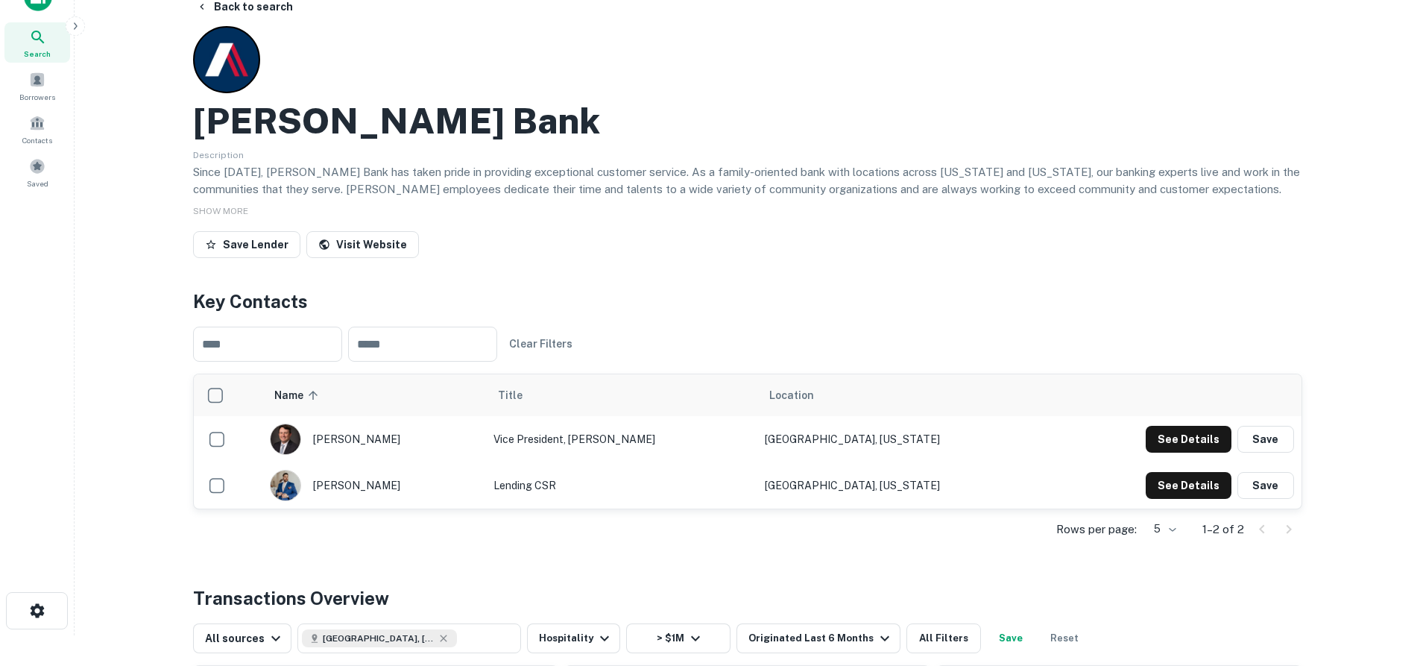
scroll to position [27, 0]
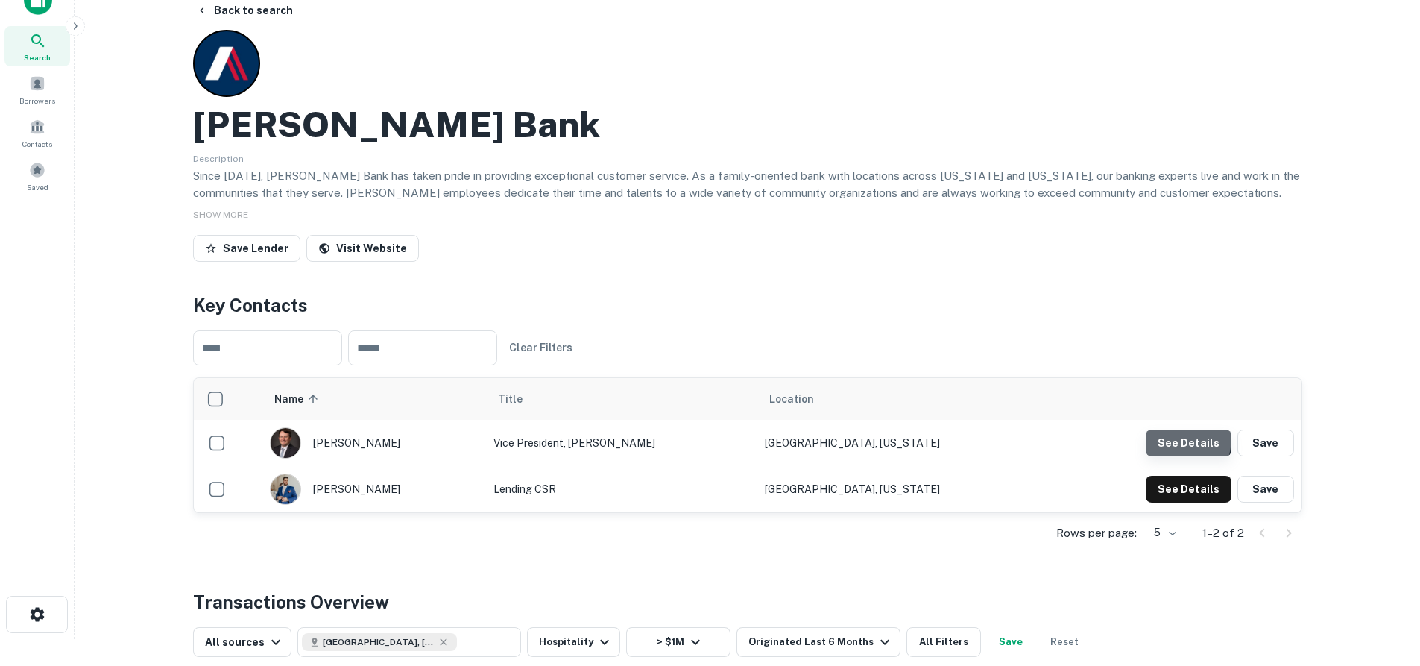
click at [1176, 438] on button "See Details" at bounding box center [1188, 442] width 86 height 27
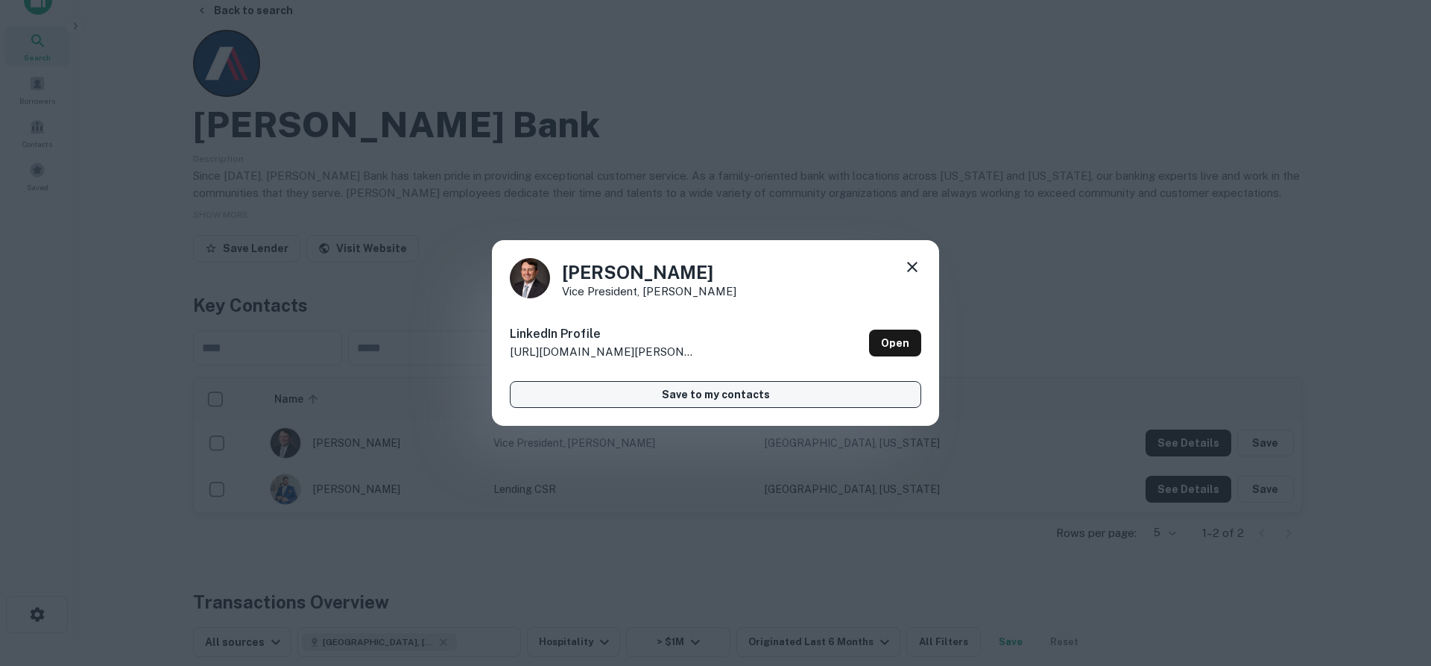
click at [719, 391] on button "Save to my contacts" at bounding box center [715, 394] width 411 height 27
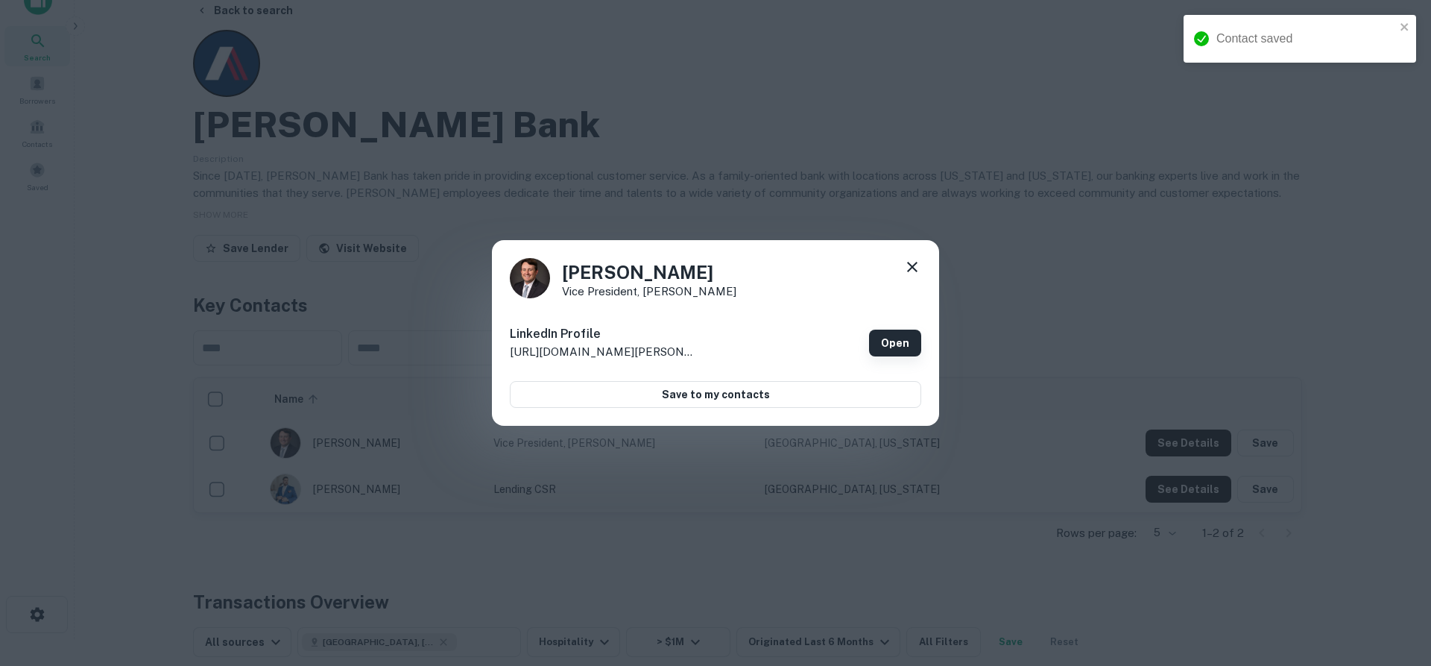
click at [893, 338] on link "Open" at bounding box center [895, 342] width 52 height 27
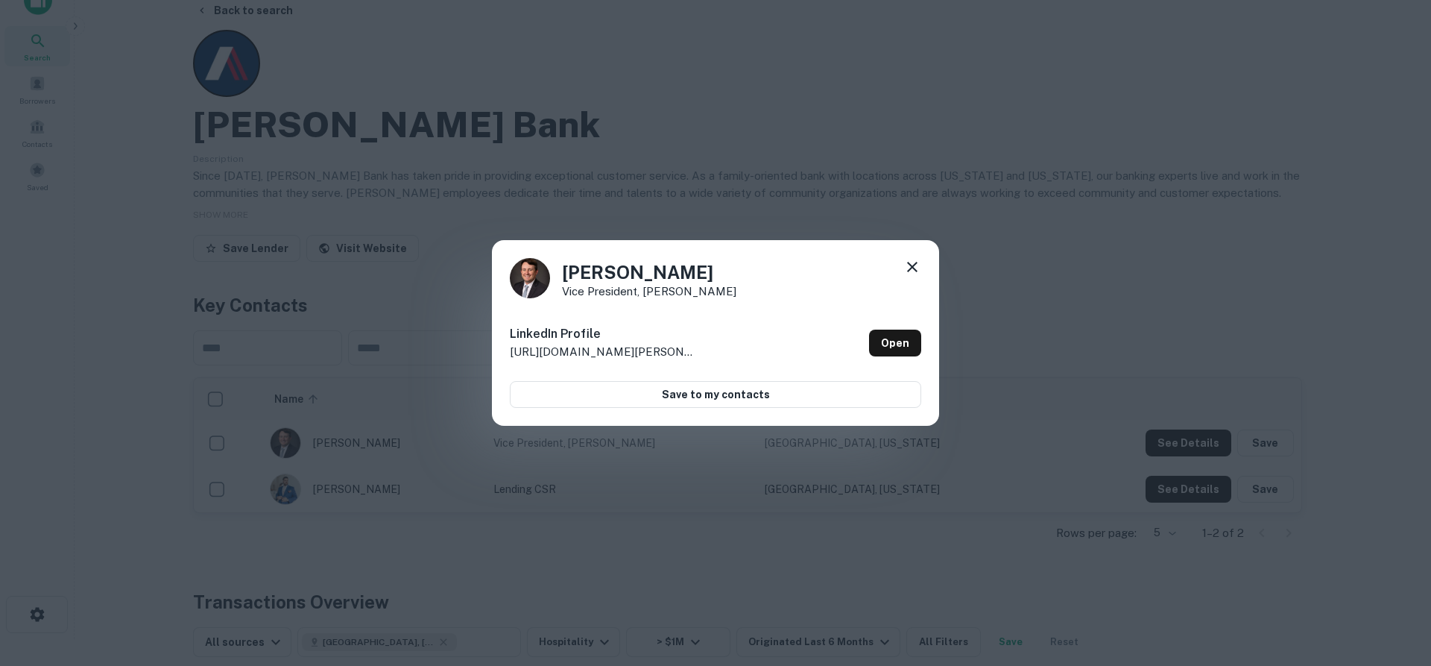
click at [914, 262] on icon at bounding box center [912, 267] width 18 height 18
